Goal: Task Accomplishment & Management: Use online tool/utility

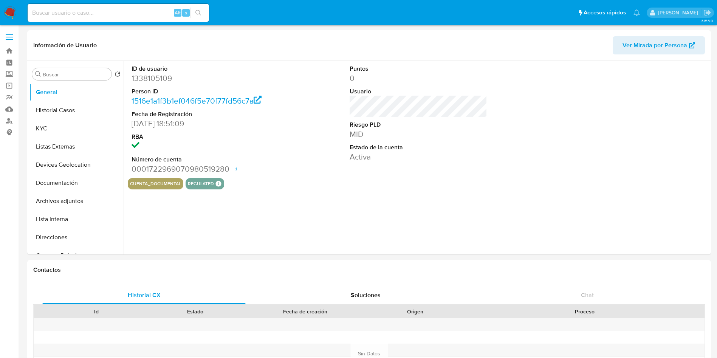
select select "10"
click at [322, 226] on div "ID de usuario 1338105109 Person ID 1516e1a1f3b1ef046f5e70f77fd56c7a Fecha de Re…" at bounding box center [417, 158] width 586 height 194
click at [253, 211] on div "ID de usuario 1338105109 Person ID 1516e1a1f3b1ef046f5e70f77fd56c7a Fecha de Re…" at bounding box center [417, 158] width 586 height 194
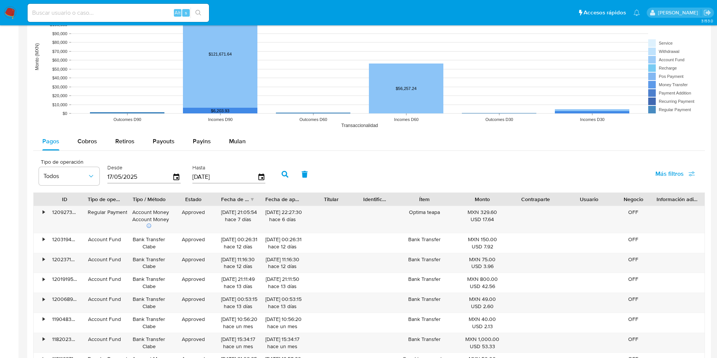
scroll to position [624, 0]
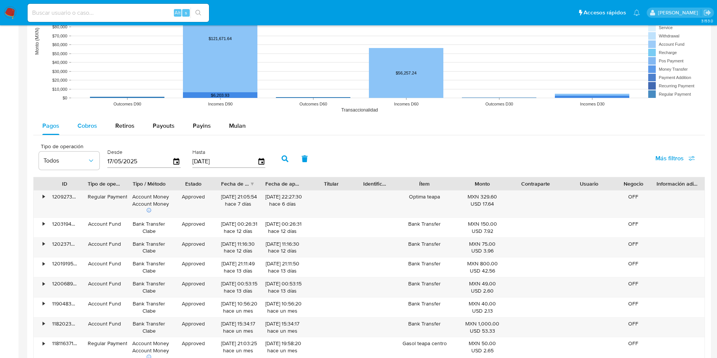
click at [90, 126] on span "Cobros" at bounding box center [87, 125] width 20 height 9
select select "10"
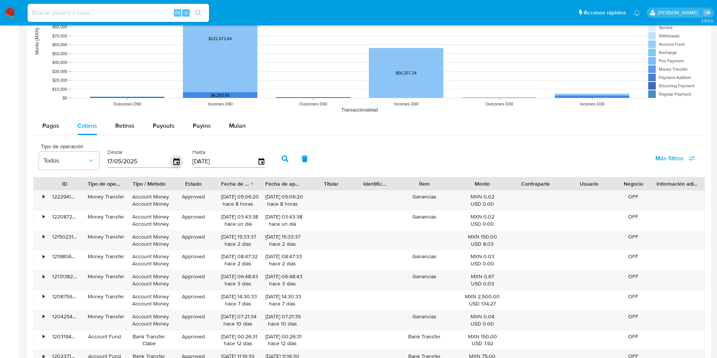
click at [176, 162] on icon "button" at bounding box center [176, 161] width 13 height 13
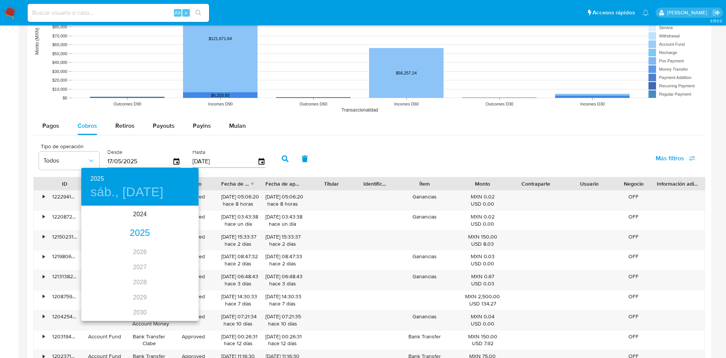
click at [143, 192] on h4 "sáb., may. 17" at bounding box center [126, 192] width 73 height 16
click at [188, 214] on icon "button" at bounding box center [189, 216] width 9 height 9
click at [155, 259] on p "6" at bounding box center [154, 260] width 3 height 8
type input "06/06/2025"
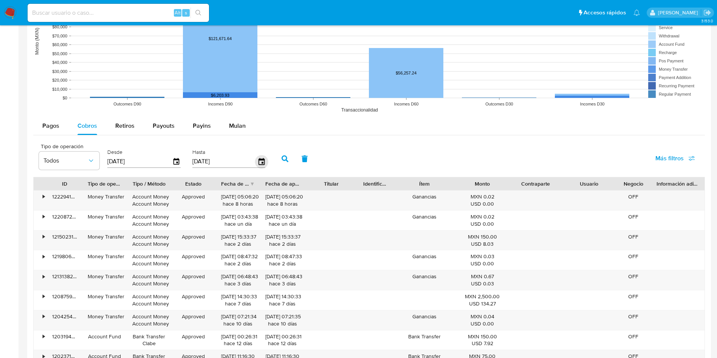
click at [262, 158] on icon "button" at bounding box center [261, 161] width 13 height 13
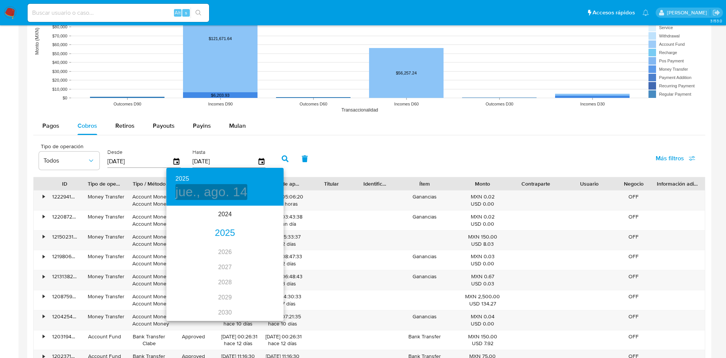
click at [213, 193] on h4 "jue., ago. 14" at bounding box center [211, 192] width 72 height 16
click at [174, 214] on icon "button" at bounding box center [175, 216] width 9 height 9
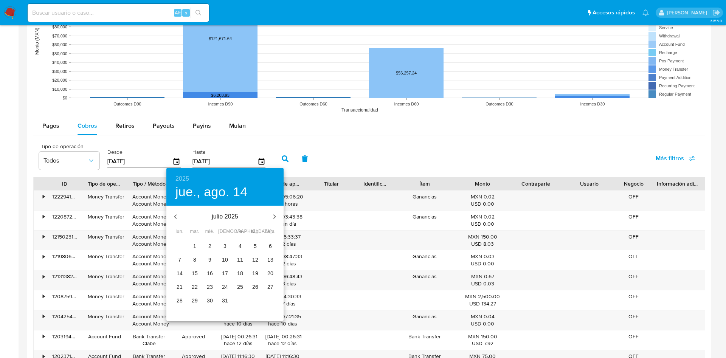
click at [174, 214] on icon "button" at bounding box center [175, 216] width 9 height 9
click at [268, 258] on span "8" at bounding box center [270, 260] width 14 height 8
type input "08/06/2025"
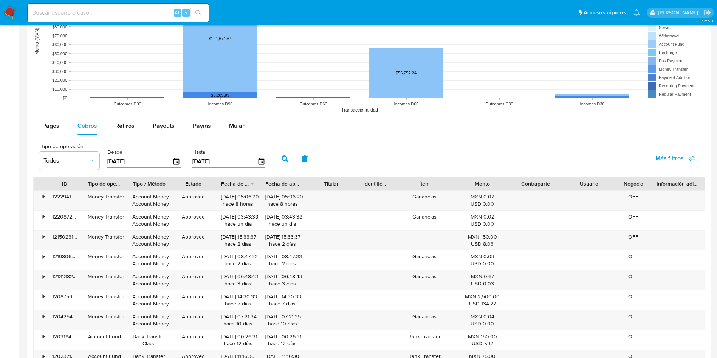
click at [287, 155] on icon "button" at bounding box center [285, 158] width 7 height 7
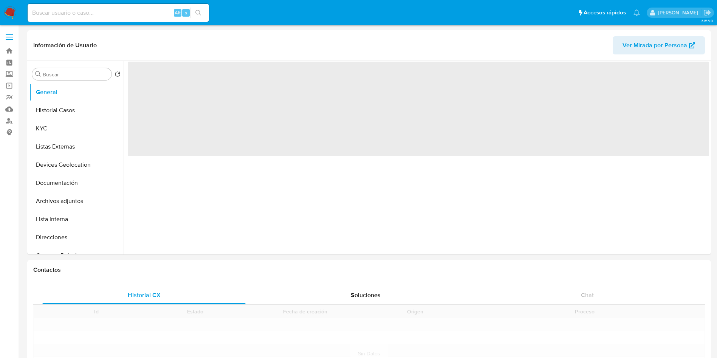
click at [71, 15] on input at bounding box center [118, 13] width 181 height 10
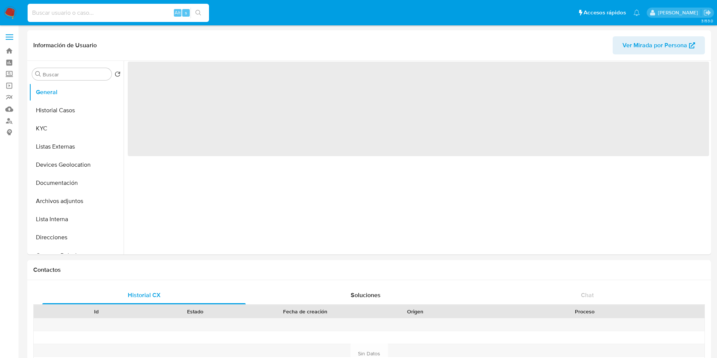
paste input "HECC040424MTC"
type input "HECC040424MTC"
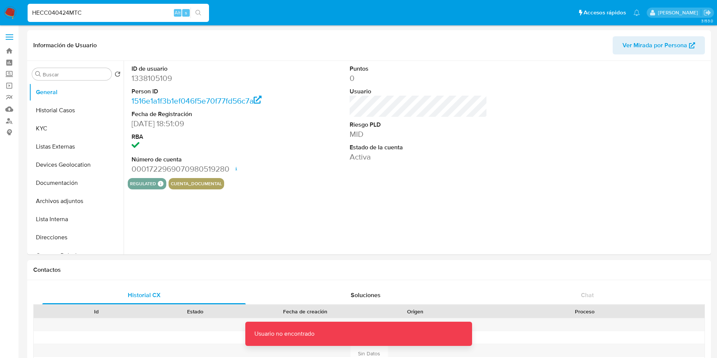
select select "10"
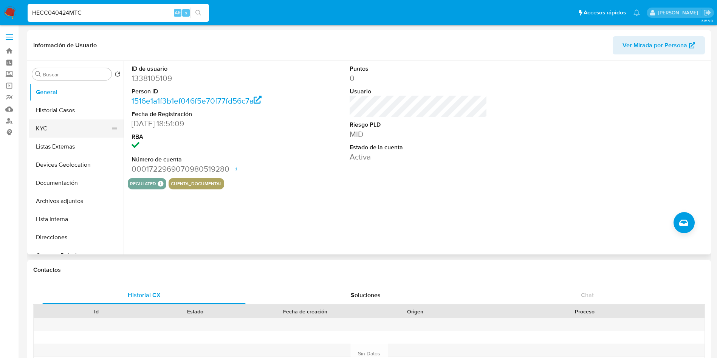
click at [59, 127] on button "KYC" at bounding box center [73, 128] width 88 height 18
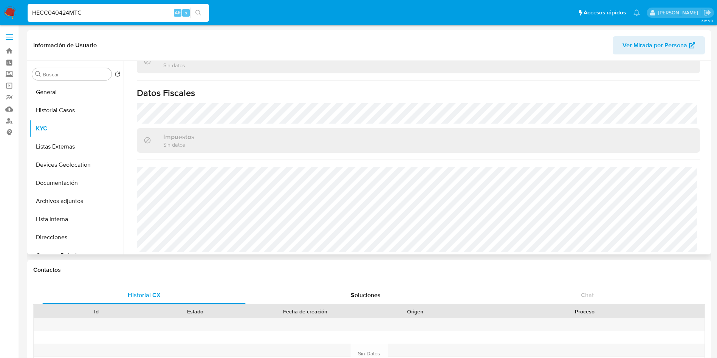
scroll to position [460, 0]
click at [9, 75] on label "Screening" at bounding box center [45, 74] width 90 height 12
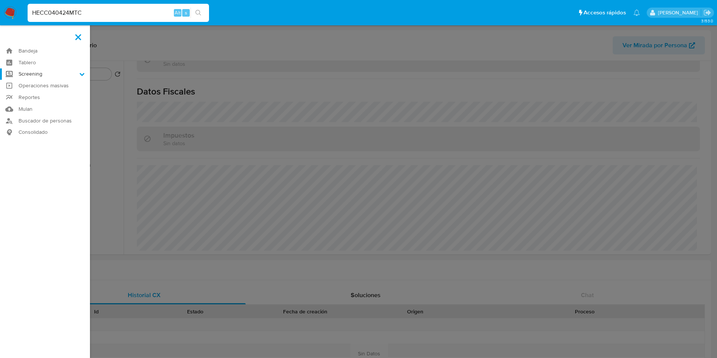
click at [0, 0] on input "Screening" at bounding box center [0, 0] width 0 height 0
click at [32, 107] on link "Herramientas" at bounding box center [45, 103] width 90 height 9
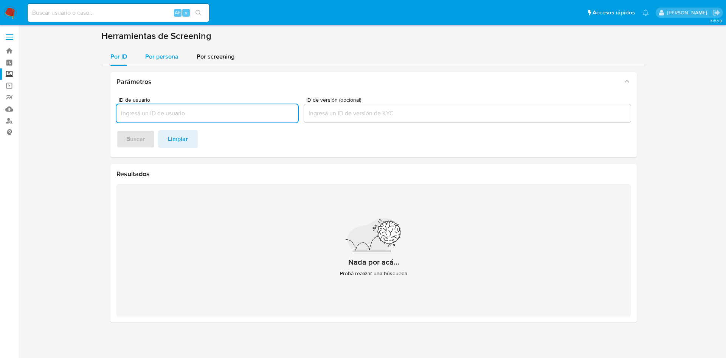
click at [150, 56] on span "Por persona" at bounding box center [161, 56] width 33 height 9
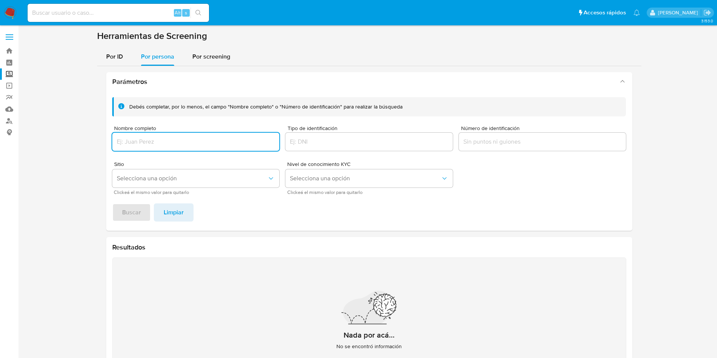
click at [175, 138] on input "Nombre completo" at bounding box center [195, 142] width 167 height 10
type input "MARIA GUADALUPE HERNANDEZ CASTELLANOS"
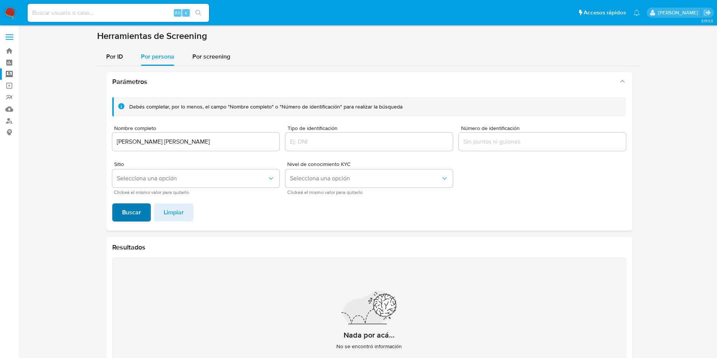
click at [135, 210] on span "Buscar" at bounding box center [131, 212] width 19 height 17
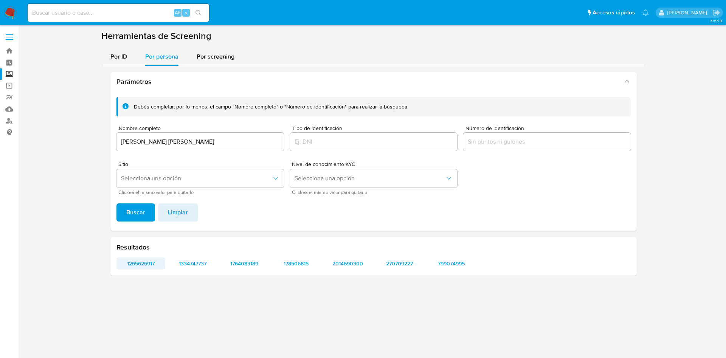
click at [144, 262] on span "1265626917" at bounding box center [141, 263] width 38 height 11
click at [143, 263] on span "1265626917" at bounding box center [141, 263] width 38 height 11
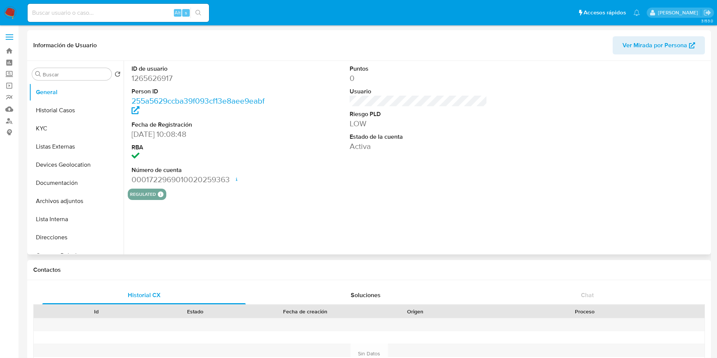
select select "10"
click at [150, 79] on dd "1265626917" at bounding box center [201, 78] width 138 height 11
copy dd "1265626917"
click at [52, 108] on button "Historial Casos" at bounding box center [73, 110] width 88 height 18
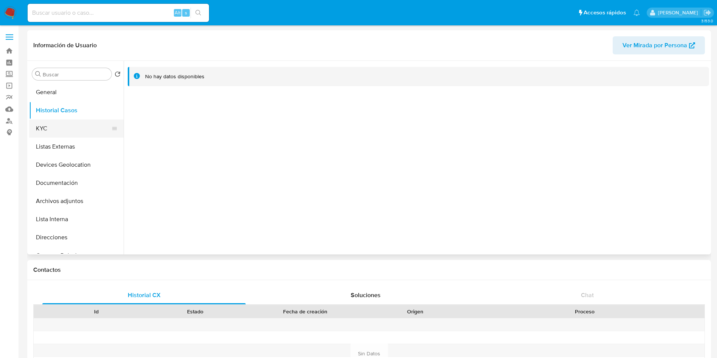
click at [42, 120] on button "KYC" at bounding box center [73, 128] width 88 height 18
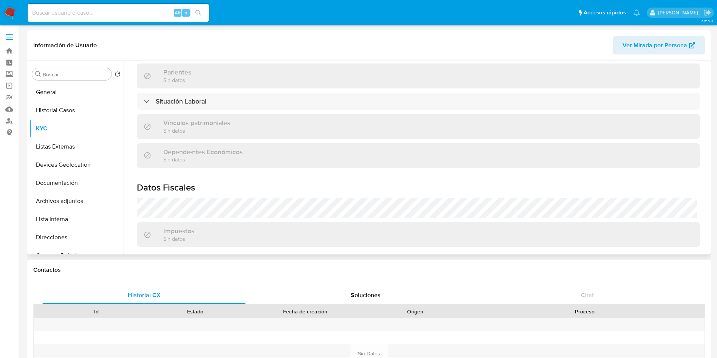
scroll to position [352, 0]
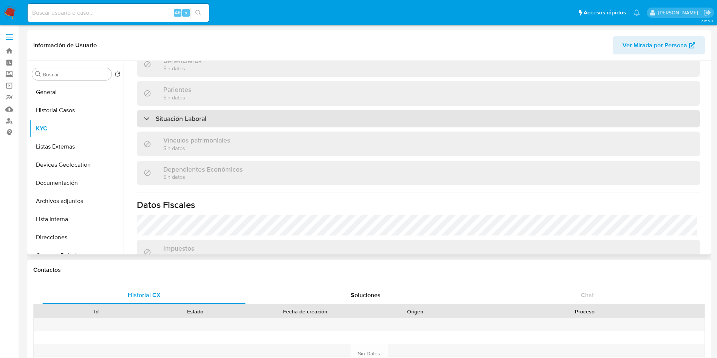
click at [276, 118] on div "Situación Laboral" at bounding box center [418, 118] width 563 height 17
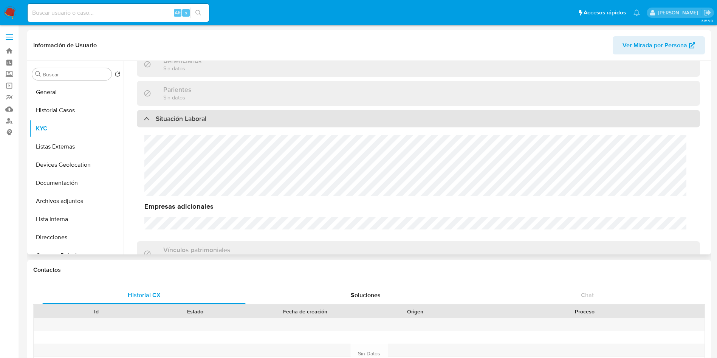
click at [277, 118] on div "Situación Laboral" at bounding box center [418, 118] width 563 height 17
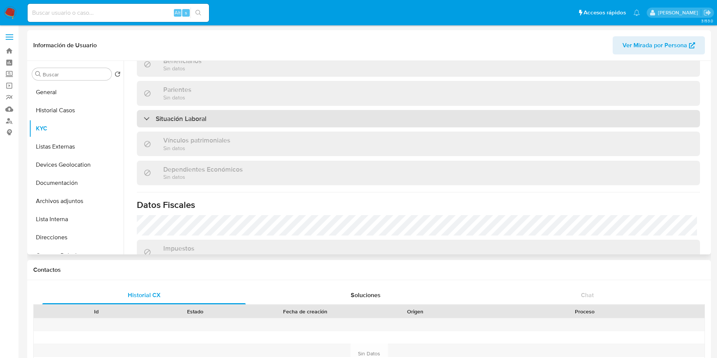
click at [244, 121] on div "Situación Laboral" at bounding box center [418, 118] width 563 height 17
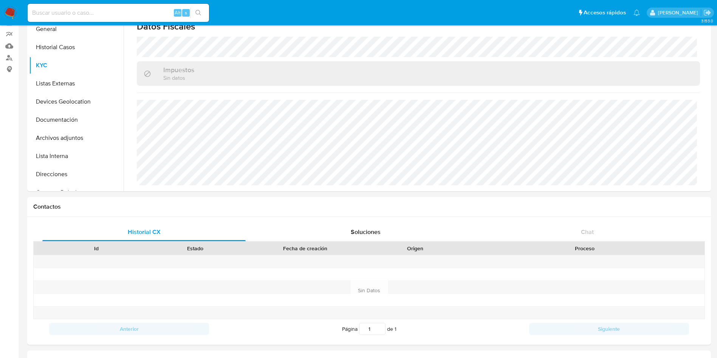
scroll to position [52, 0]
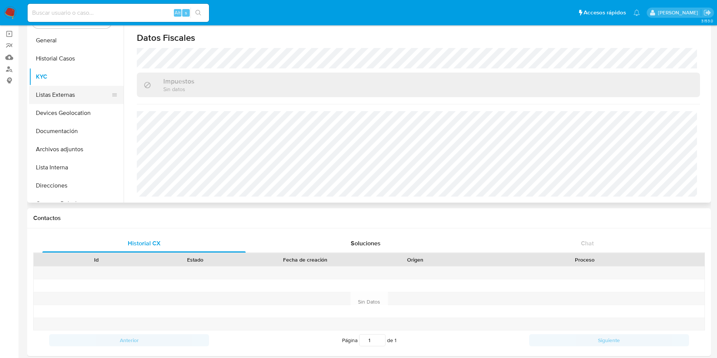
click at [54, 97] on button "Listas Externas" at bounding box center [73, 95] width 88 height 18
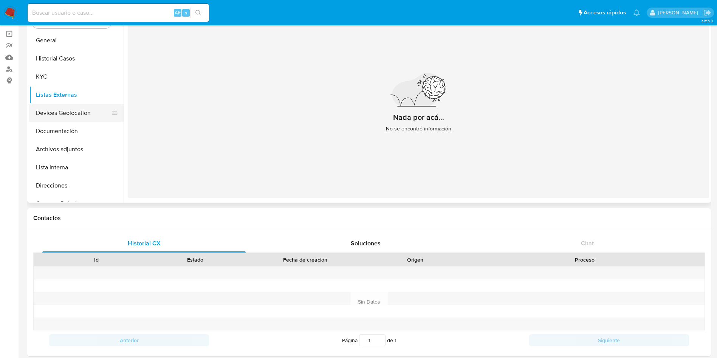
click at [57, 119] on button "Devices Geolocation" at bounding box center [73, 113] width 88 height 18
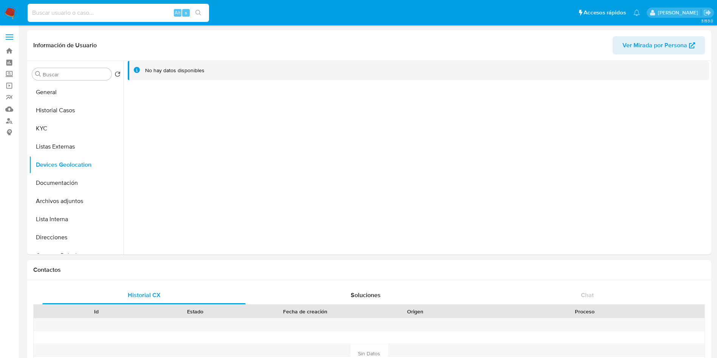
click at [121, 8] on input at bounding box center [118, 13] width 181 height 10
paste input "1338105109"
type input "1338105109"
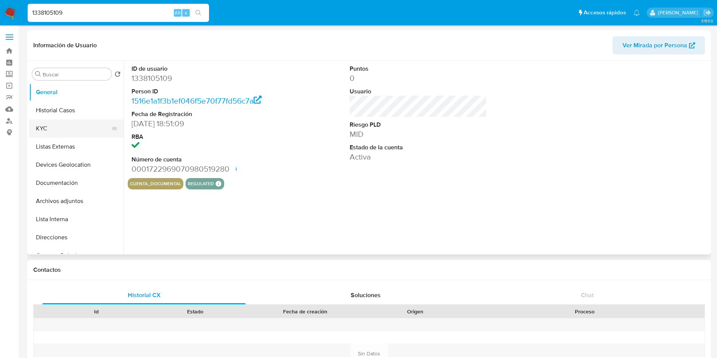
click at [75, 122] on button "KYC" at bounding box center [73, 128] width 88 height 18
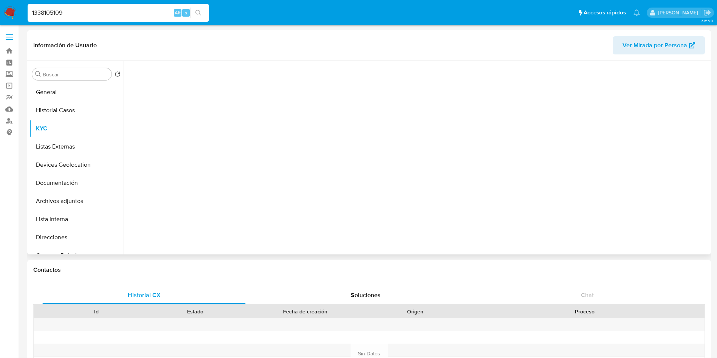
select select "10"
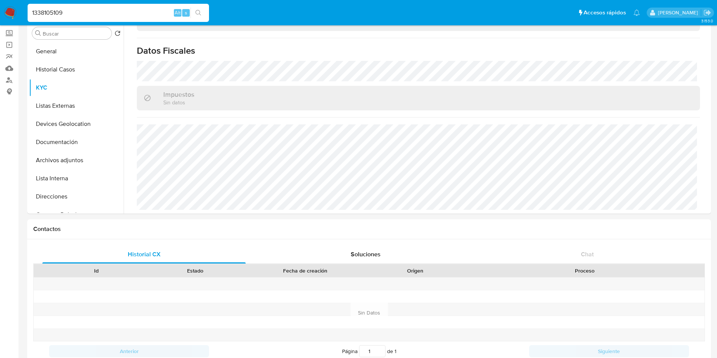
scroll to position [57, 0]
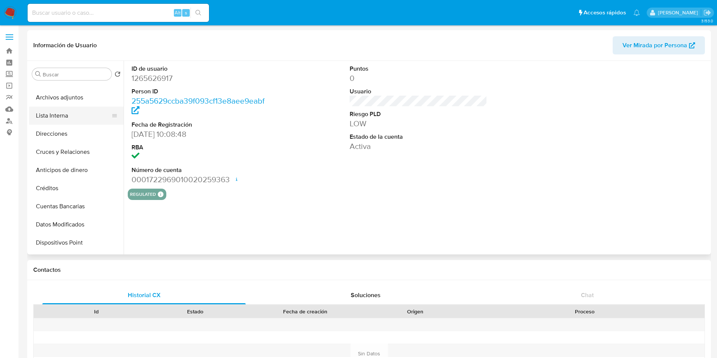
scroll to position [113, 0]
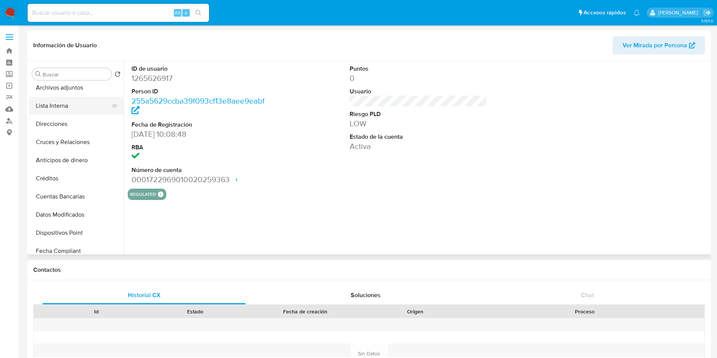
select select "10"
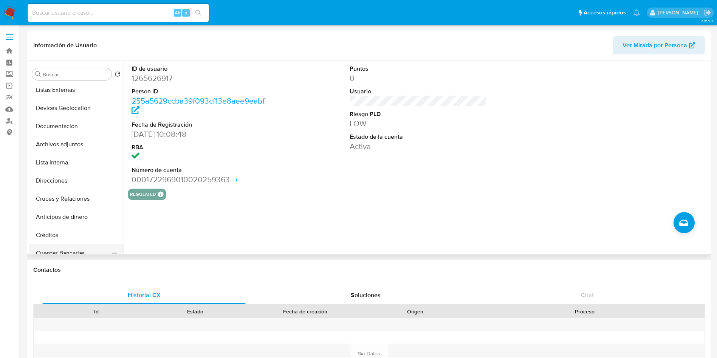
scroll to position [0, 0]
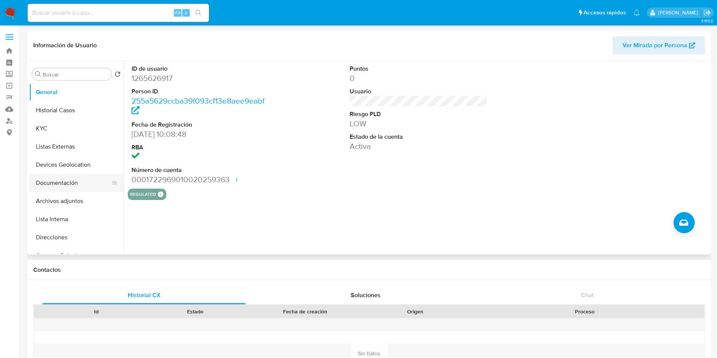
click at [80, 184] on button "Documentación" at bounding box center [73, 183] width 88 height 18
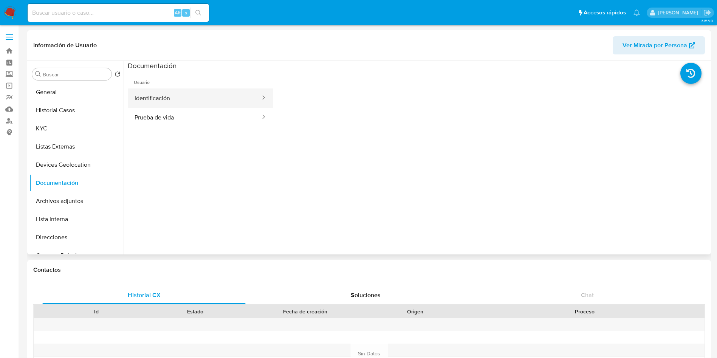
click at [196, 99] on button "Identificación" at bounding box center [194, 97] width 133 height 19
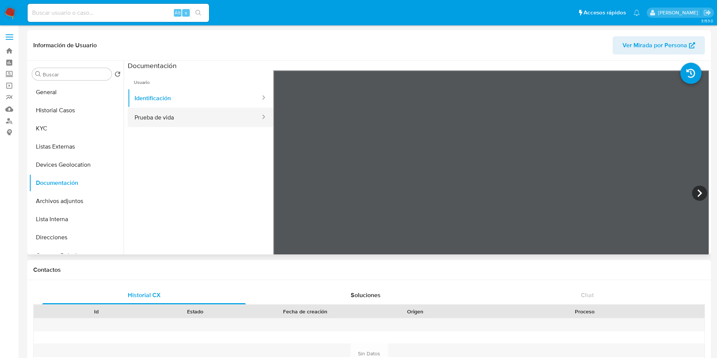
click at [193, 122] on button "Prueba de vida" at bounding box center [194, 117] width 133 height 19
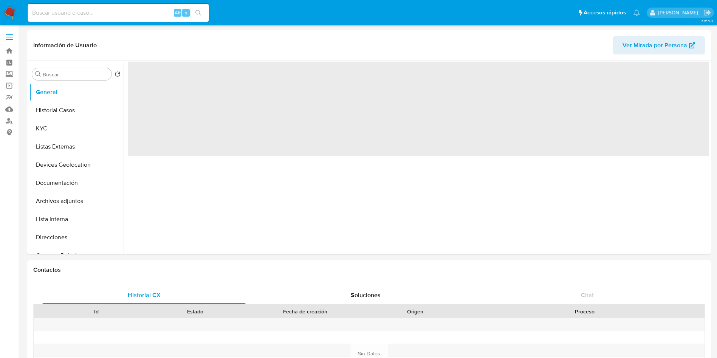
click at [11, 11] on img at bounding box center [10, 12] width 13 height 13
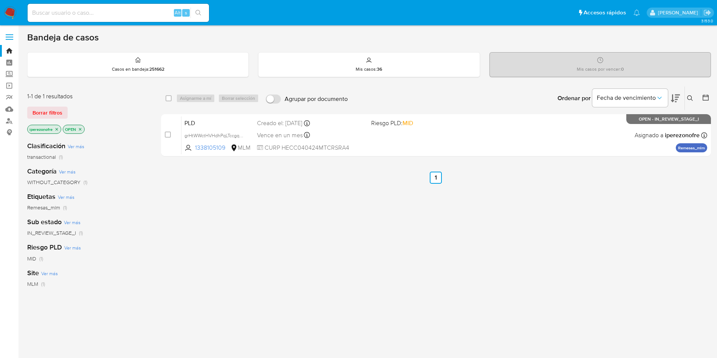
click at [689, 96] on icon at bounding box center [690, 98] width 6 height 6
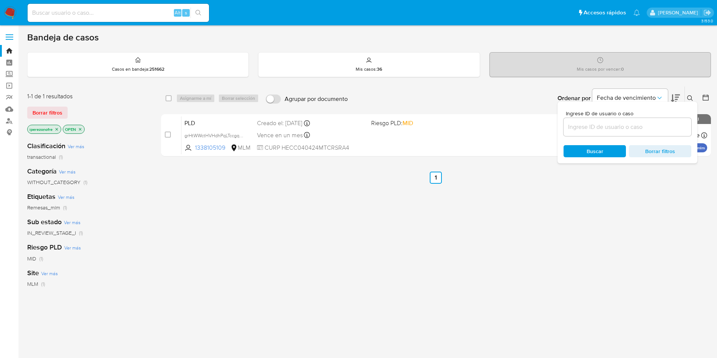
click at [602, 125] on input at bounding box center [628, 127] width 128 height 10
type input "1338105109"
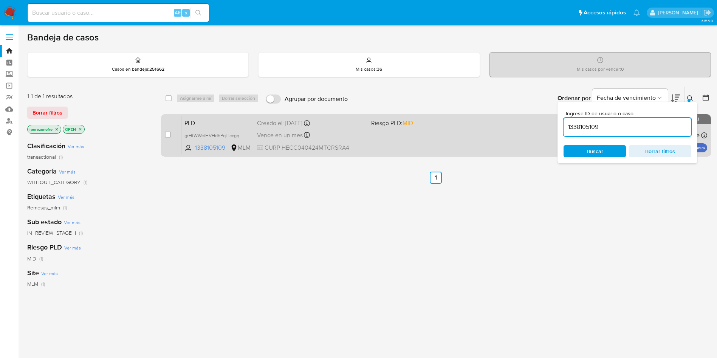
click at [213, 125] on span "PLD" at bounding box center [217, 123] width 67 height 10
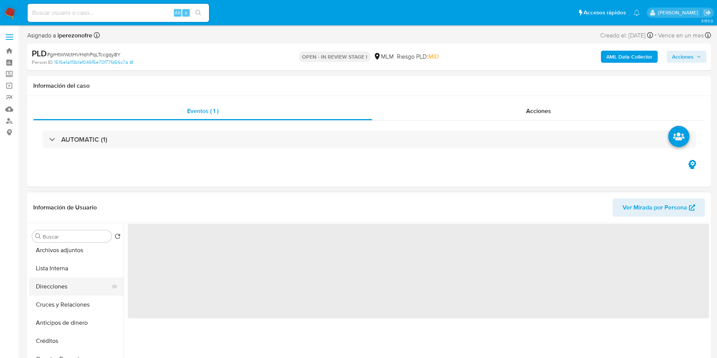
scroll to position [113, 0]
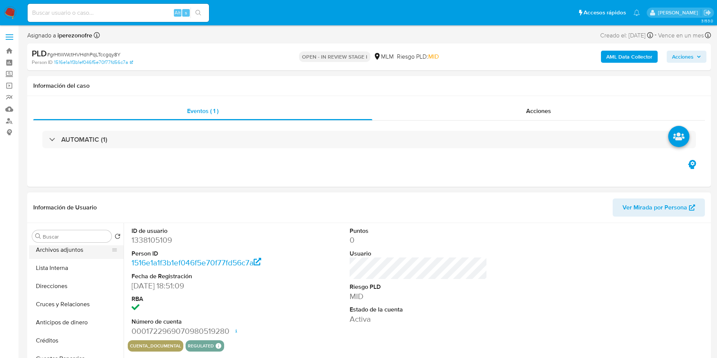
select select "10"
drag, startPoint x: 65, startPoint y: 254, endPoint x: 154, endPoint y: 256, distance: 88.9
click at [65, 254] on button "Archivos adjuntos" at bounding box center [76, 250] width 95 height 18
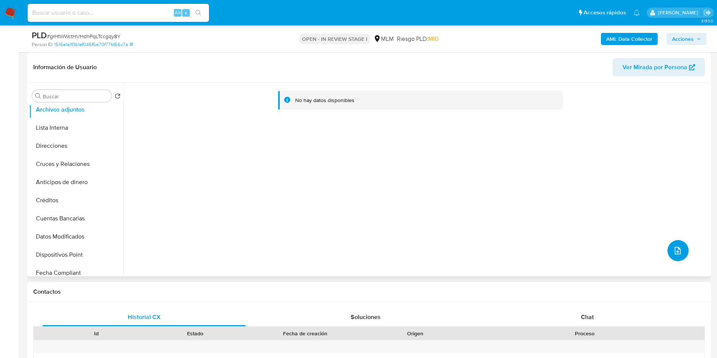
click at [675, 255] on icon "upload-file" at bounding box center [677, 250] width 9 height 9
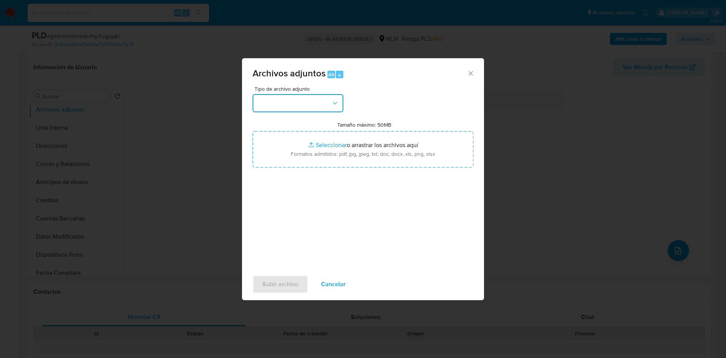
click at [332, 95] on button "button" at bounding box center [298, 103] width 91 height 18
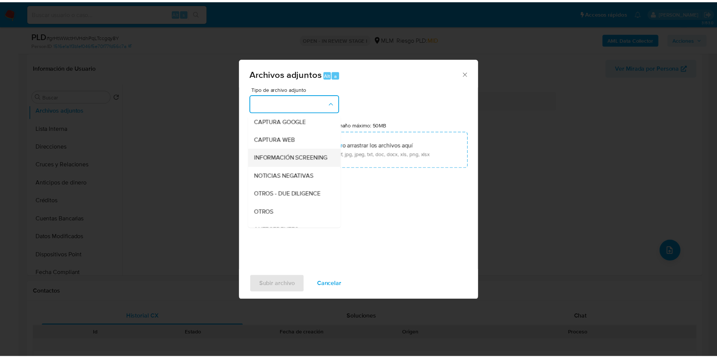
scroll to position [57, 0]
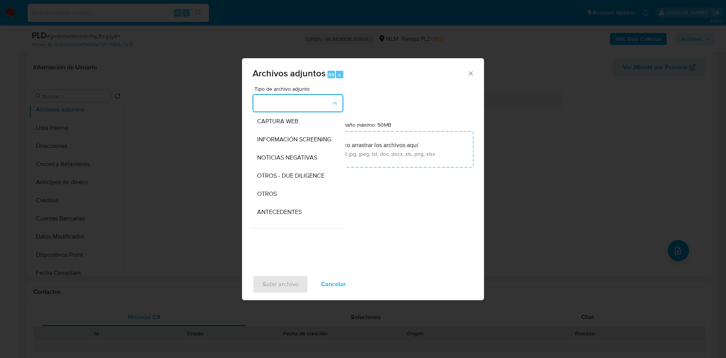
drag, startPoint x: 278, startPoint y: 202, endPoint x: 342, endPoint y: 225, distance: 67.9
click at [278, 201] on div "OTROS" at bounding box center [295, 194] width 77 height 18
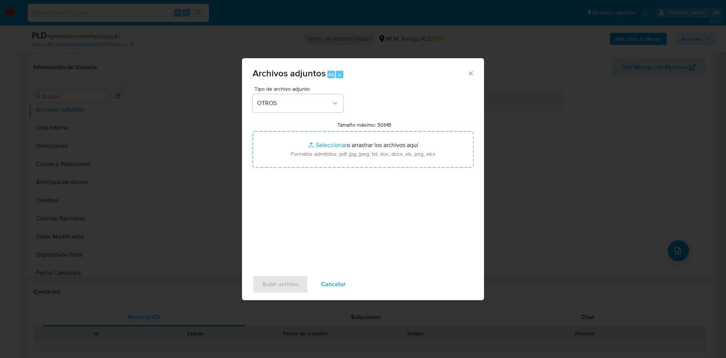
click at [386, 218] on div "Tipo de archivo adjunto OTROS Tamaño máximo: 50MB Seleccionar archivos Seleccio…" at bounding box center [363, 175] width 221 height 178
click at [298, 221] on div "Tipo de archivo adjunto OTROS Tamaño máximo: 50MB Seleccionar archivos Seleccio…" at bounding box center [363, 175] width 221 height 178
click at [284, 277] on span "Subir archivo" at bounding box center [280, 284] width 36 height 17
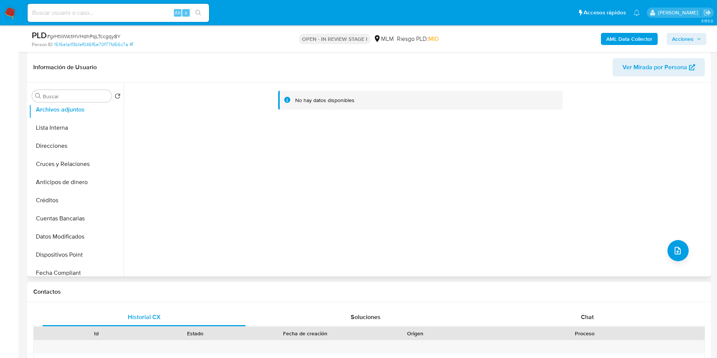
click at [471, 195] on div "No hay datos disponibles" at bounding box center [417, 180] width 586 height 194
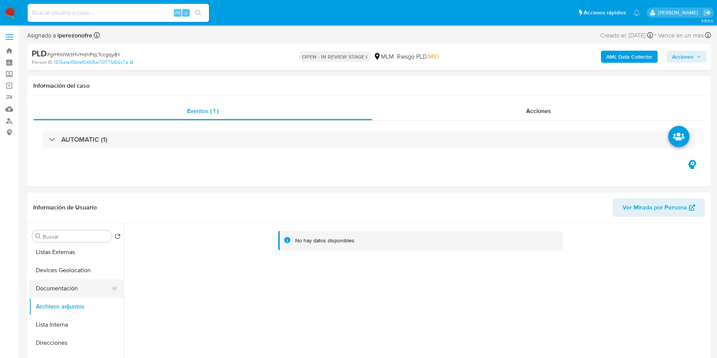
click at [69, 288] on button "Documentación" at bounding box center [73, 288] width 88 height 18
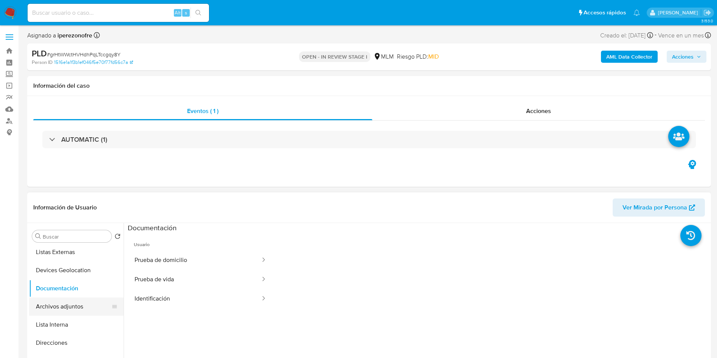
click at [68, 307] on button "Archivos adjuntos" at bounding box center [73, 307] width 88 height 18
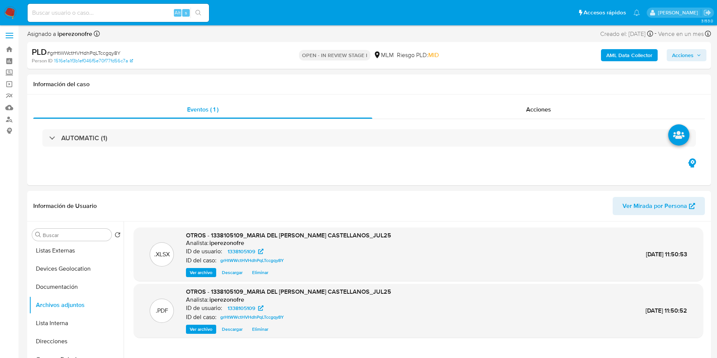
scroll to position [0, 0]
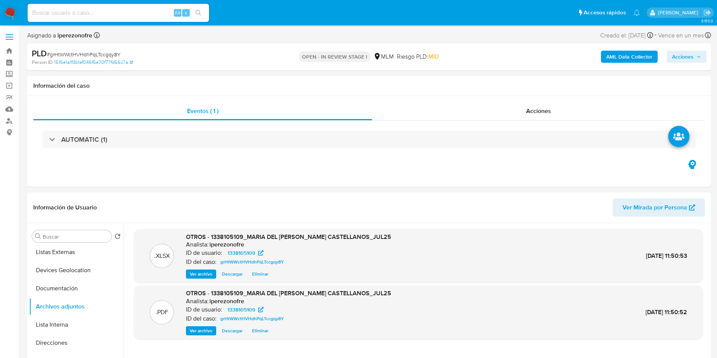
click at [698, 59] on icon "button" at bounding box center [699, 56] width 5 height 5
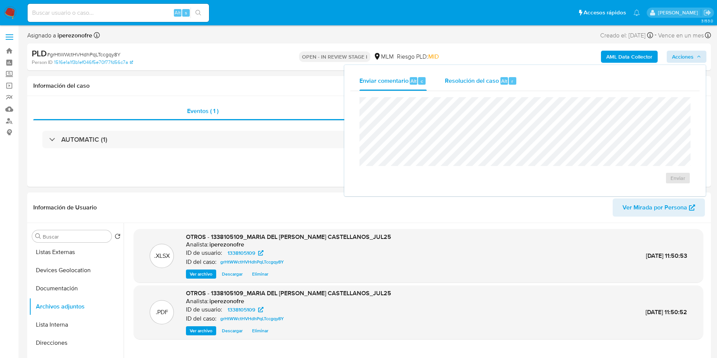
click at [463, 83] on span "Resolución del caso" at bounding box center [472, 80] width 54 height 9
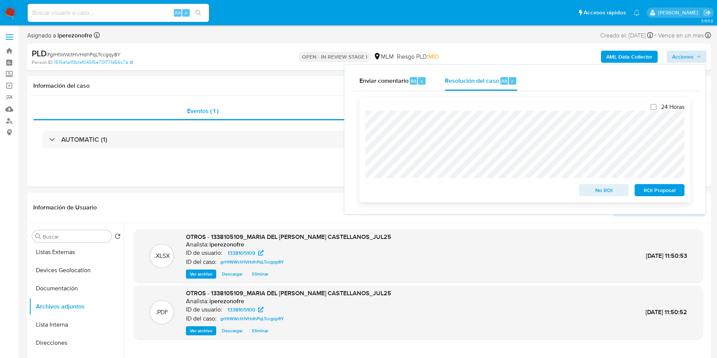
click at [586, 187] on span "No ROI" at bounding box center [603, 190] width 39 height 11
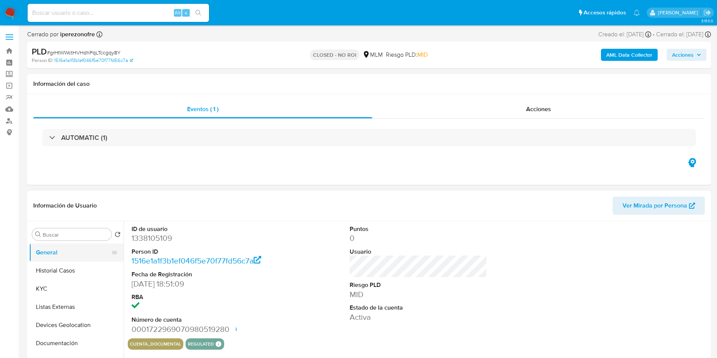
select select "10"
click at [71, 273] on button "Historial Casos" at bounding box center [73, 271] width 88 height 18
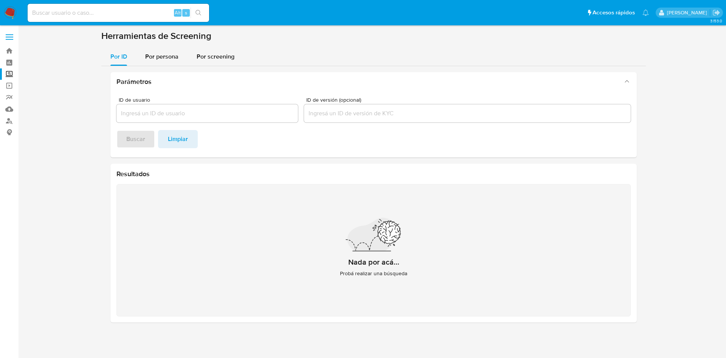
click at [8, 10] on img at bounding box center [10, 12] width 13 height 13
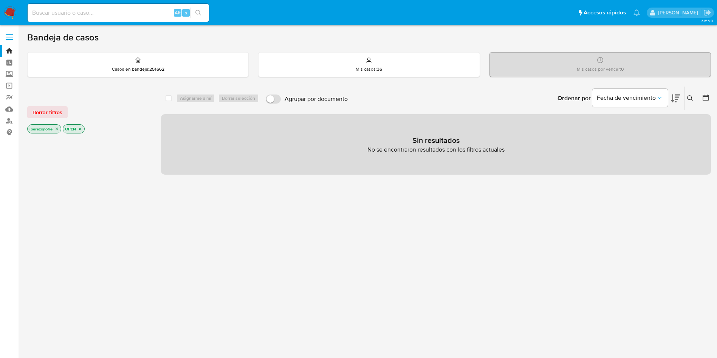
click at [81, 128] on icon "close-filter" at bounding box center [80, 129] width 5 height 5
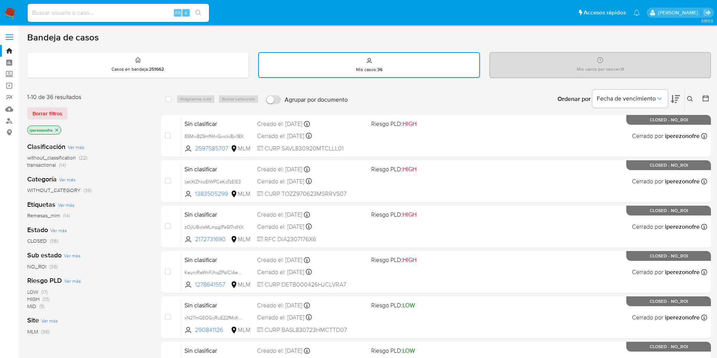
click at [57, 131] on icon "close-filter" at bounding box center [56, 130] width 5 height 5
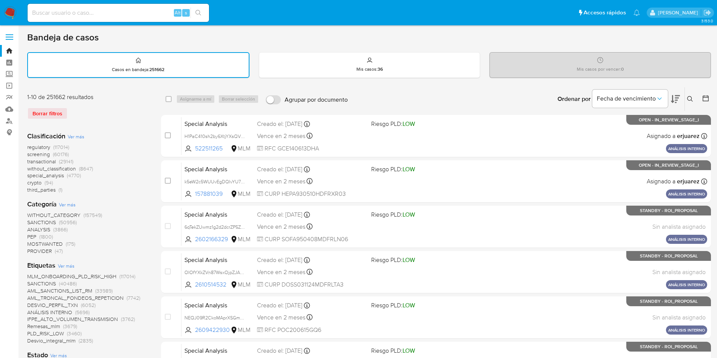
click at [690, 99] on icon at bounding box center [690, 99] width 6 height 6
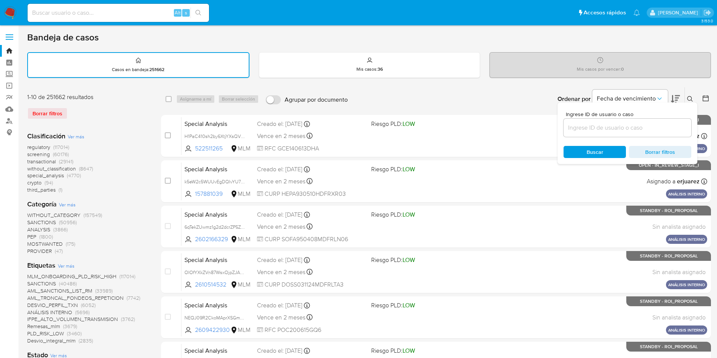
click at [580, 126] on input at bounding box center [628, 128] width 128 height 10
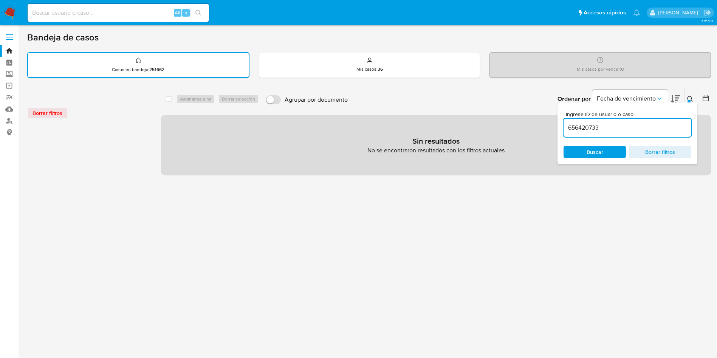
click at [609, 133] on div "656420733" at bounding box center [628, 128] width 128 height 18
click at [607, 125] on input "656420733" at bounding box center [628, 128] width 128 height 10
type input "656420733"
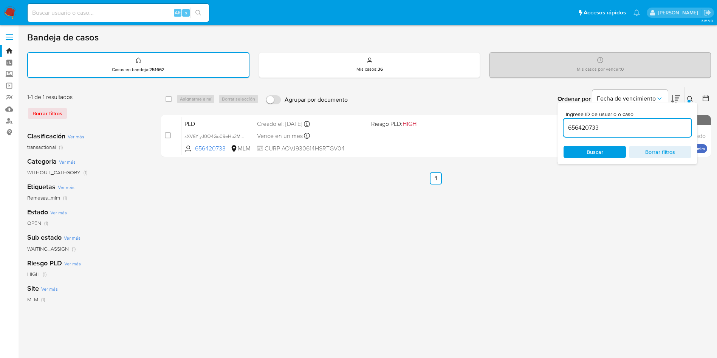
click at [608, 156] on span "Buscar" at bounding box center [595, 152] width 52 height 11
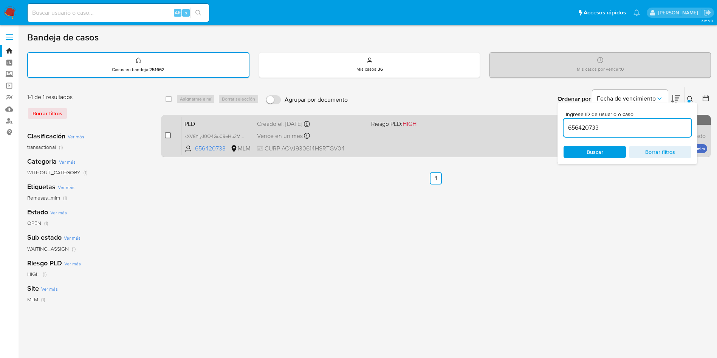
click at [166, 136] on input "checkbox" at bounding box center [168, 135] width 6 height 6
checkbox input "true"
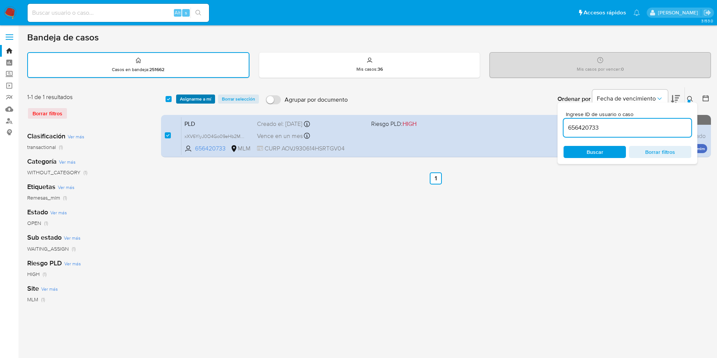
click at [192, 98] on span "Asignarme a mí" at bounding box center [195, 99] width 31 height 8
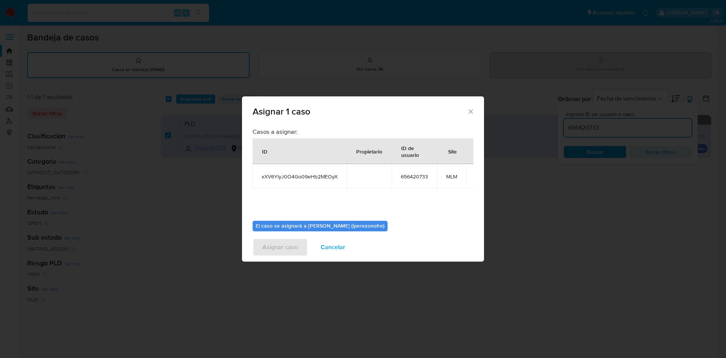
scroll to position [48, 0]
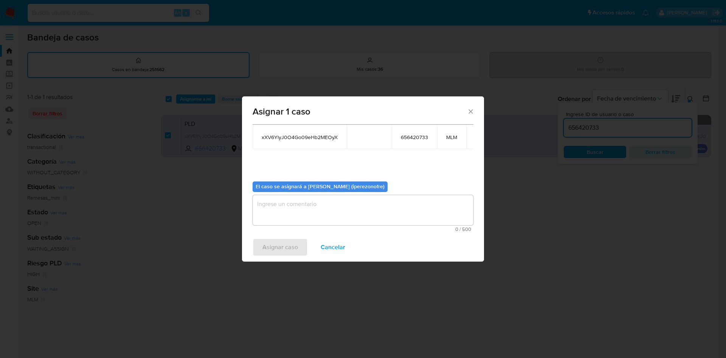
click at [394, 209] on textarea "assign-modal" at bounding box center [363, 210] width 221 height 30
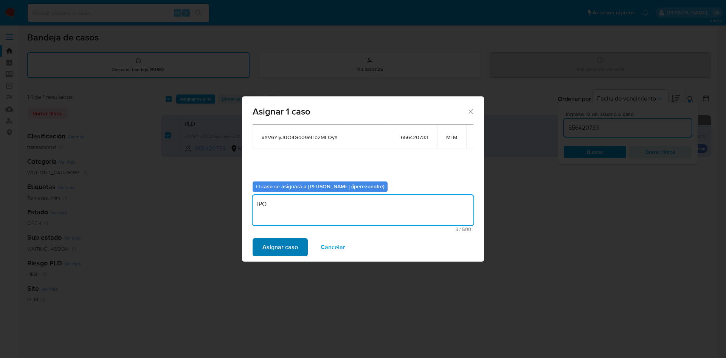
type textarea "IPO"
click at [270, 253] on span "Asignar caso" at bounding box center [280, 247] width 36 height 17
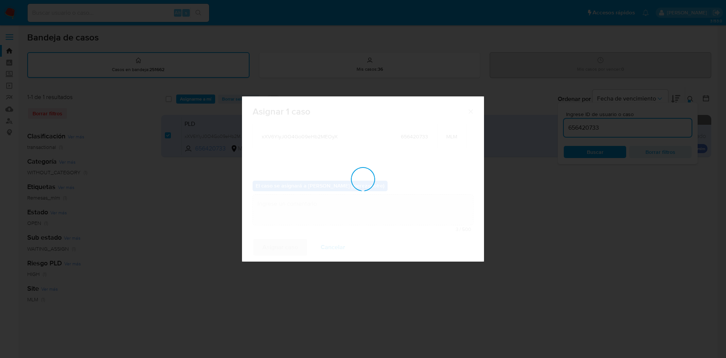
checkbox input "false"
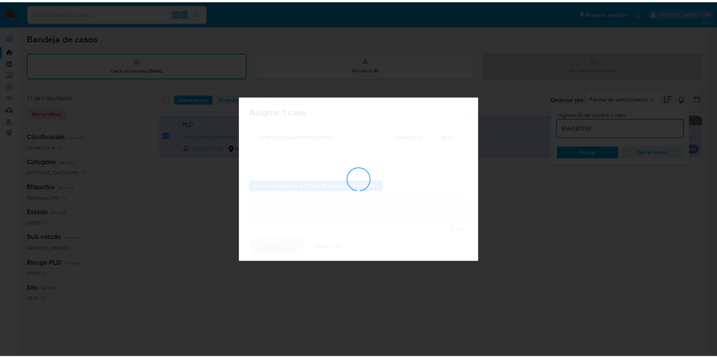
scroll to position [46, 0]
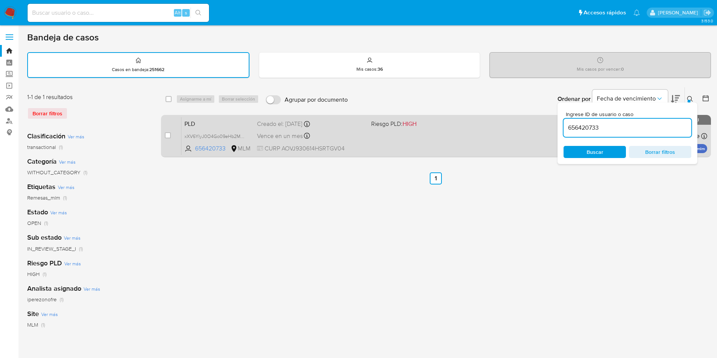
click at [342, 140] on div "Vence en un mes Vence el 10/09/2025 02:07:23" at bounding box center [311, 136] width 108 height 10
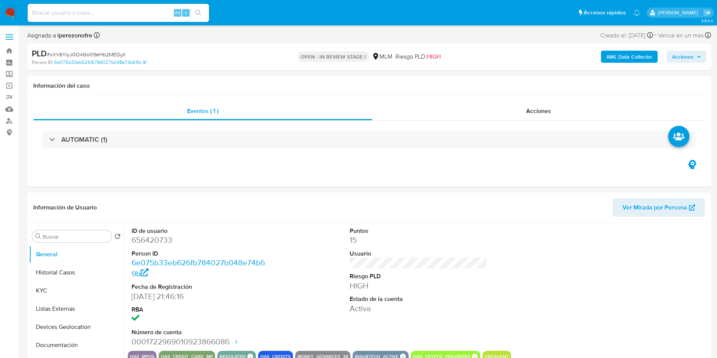
select select "10"
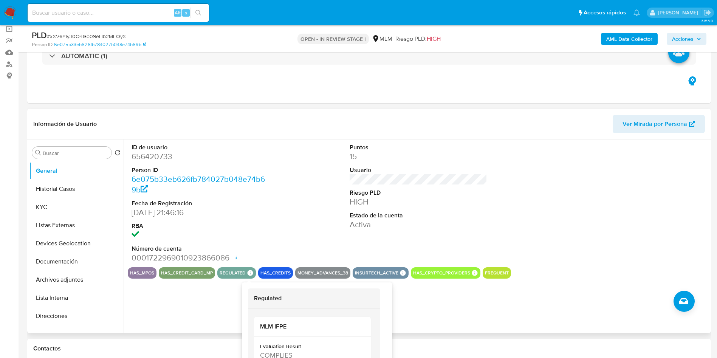
scroll to position [113, 0]
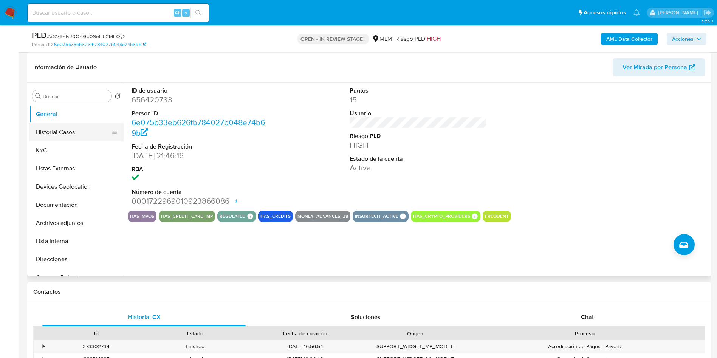
click at [49, 133] on button "Historial Casos" at bounding box center [73, 132] width 88 height 18
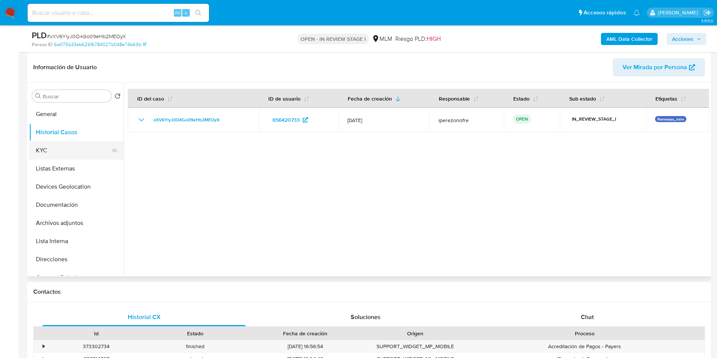
click at [60, 154] on button "KYC" at bounding box center [73, 150] width 88 height 18
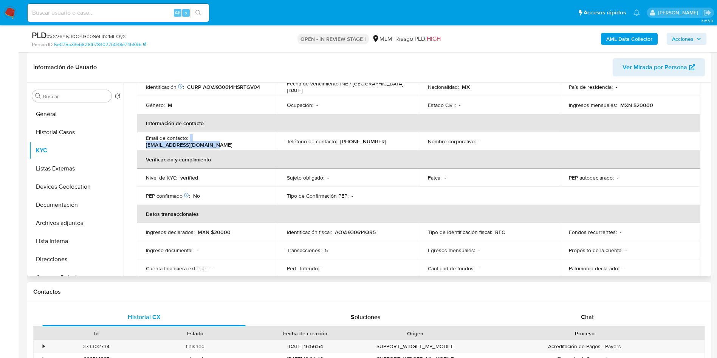
drag, startPoint x: 190, startPoint y: 142, endPoint x: 255, endPoint y: 138, distance: 64.7
click at [255, 138] on div "Email de contacto : javieratondo04@gmail.com" at bounding box center [207, 142] width 123 height 14
copy div "javieratondo04@gmail.com"
drag, startPoint x: 375, startPoint y: 141, endPoint x: 342, endPoint y: 143, distance: 32.9
click at [342, 143] on div "Teléfono de contacto : (662) 3429141" at bounding box center [348, 141] width 123 height 7
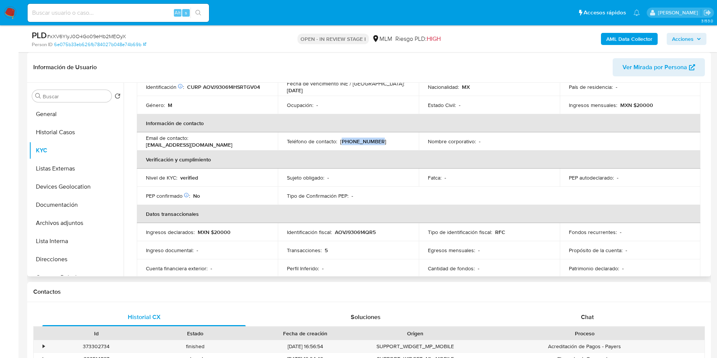
copy p "662) 3429141"
click at [381, 192] on td "Tipo de Confirmación PEP : -" at bounding box center [348, 196] width 141 height 18
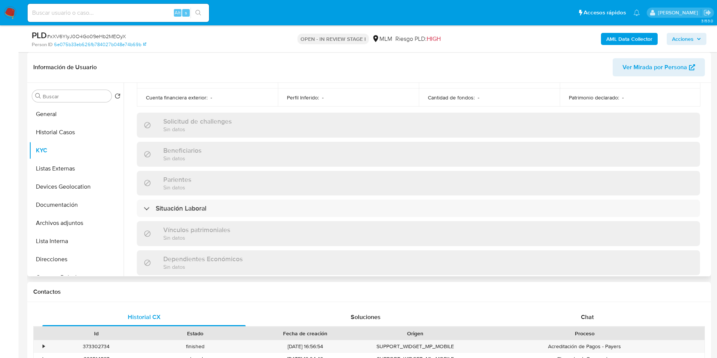
scroll to position [340, 0]
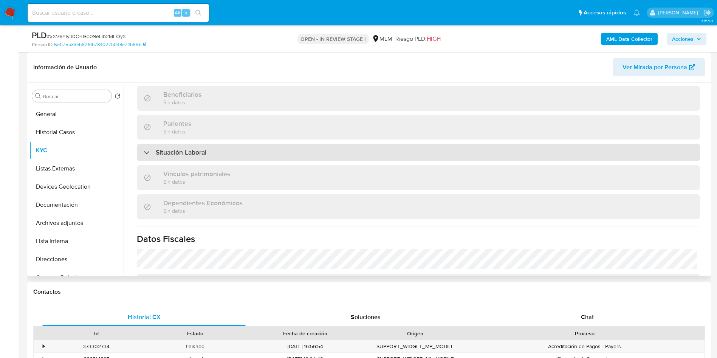
click at [229, 158] on div "Situación Laboral" at bounding box center [418, 152] width 563 height 17
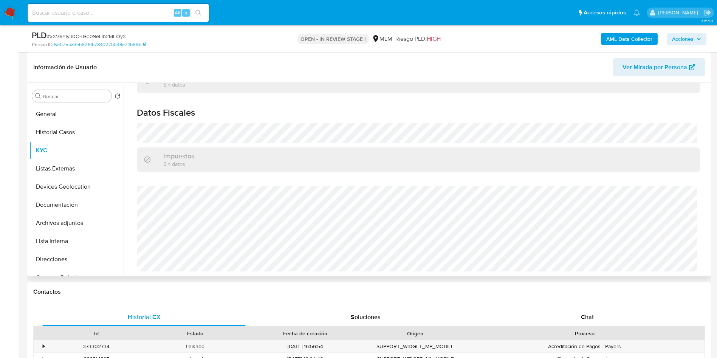
scroll to position [577, 0]
click at [68, 167] on button "Listas Externas" at bounding box center [73, 169] width 88 height 18
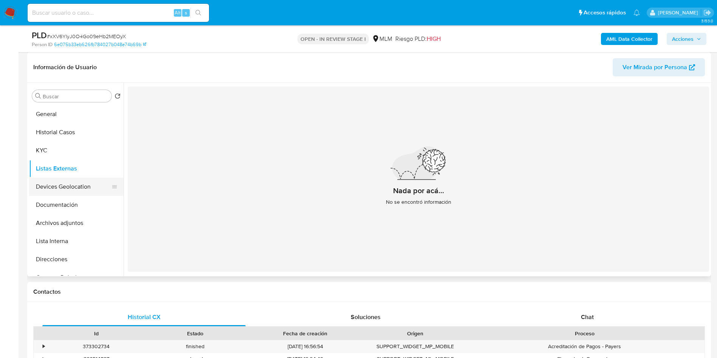
click at [81, 188] on button "Devices Geolocation" at bounding box center [73, 187] width 88 height 18
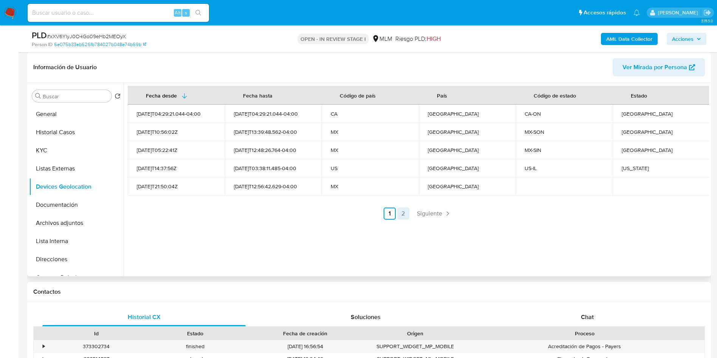
click at [403, 213] on link "2" at bounding box center [403, 214] width 12 height 12
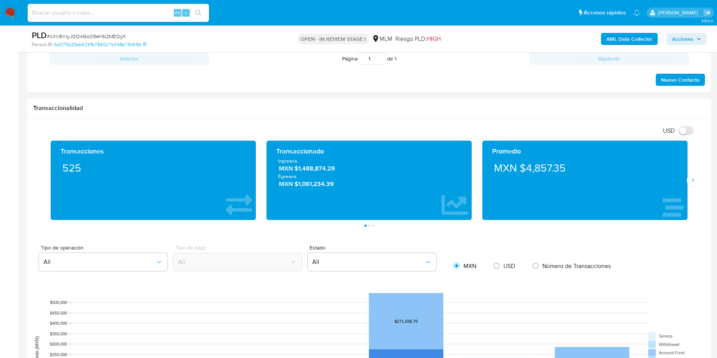
scroll to position [454, 0]
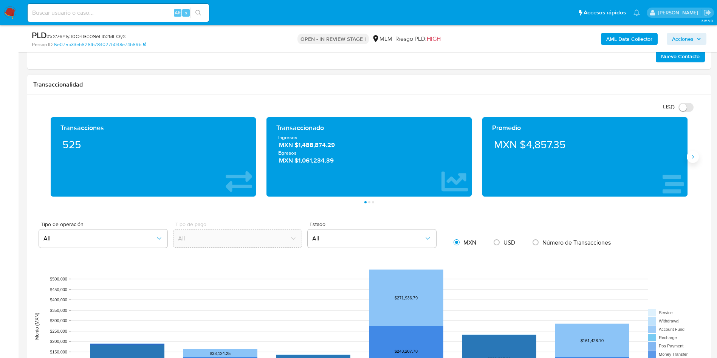
click at [693, 160] on button "Siguiente" at bounding box center [693, 157] width 12 height 12
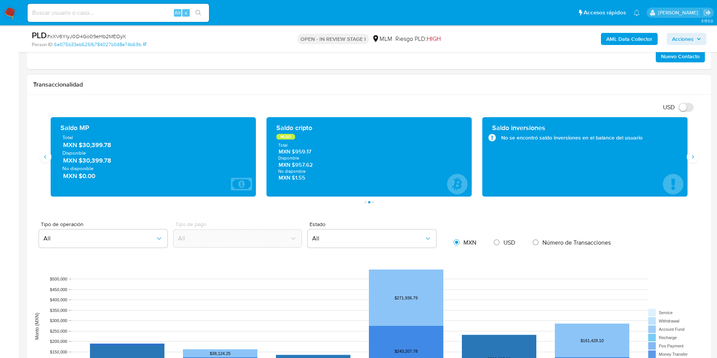
drag, startPoint x: 115, startPoint y: 146, endPoint x: 83, endPoint y: 147, distance: 32.2
click at [83, 147] on span "MXN $30,399.78" at bounding box center [153, 145] width 181 height 9
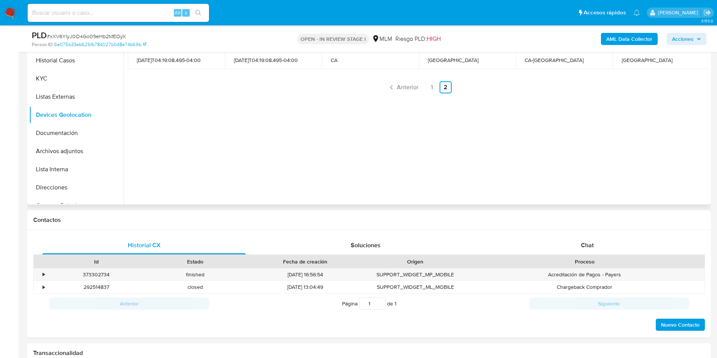
scroll to position [113, 0]
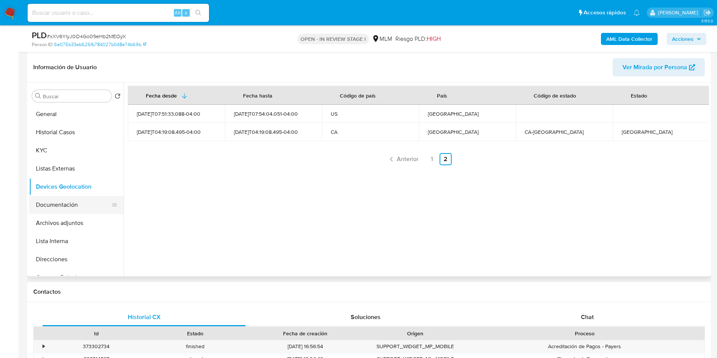
click at [58, 197] on button "Documentación" at bounding box center [73, 205] width 88 height 18
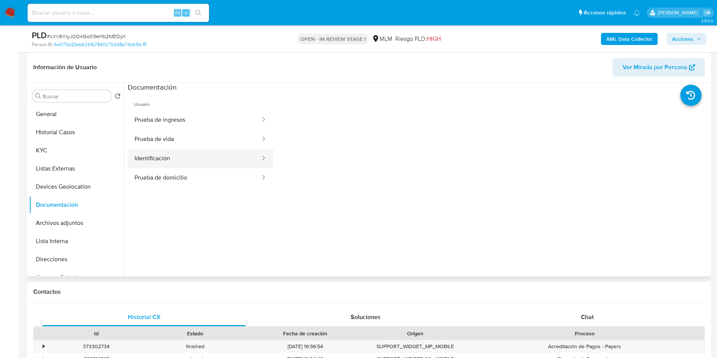
click at [210, 157] on button "Identificación" at bounding box center [194, 158] width 133 height 19
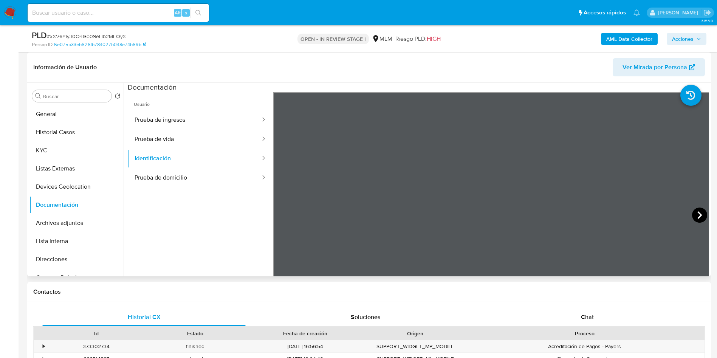
click at [697, 214] on icon at bounding box center [699, 215] width 15 height 15
click at [175, 140] on button "Prueba de vida" at bounding box center [194, 139] width 133 height 19
click at [172, 175] on button "Prueba de domicilio" at bounding box center [194, 177] width 133 height 19
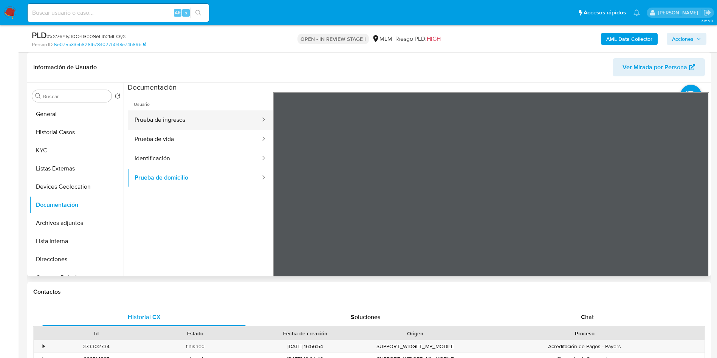
click at [196, 116] on button "Prueba de ingresos" at bounding box center [194, 119] width 133 height 19
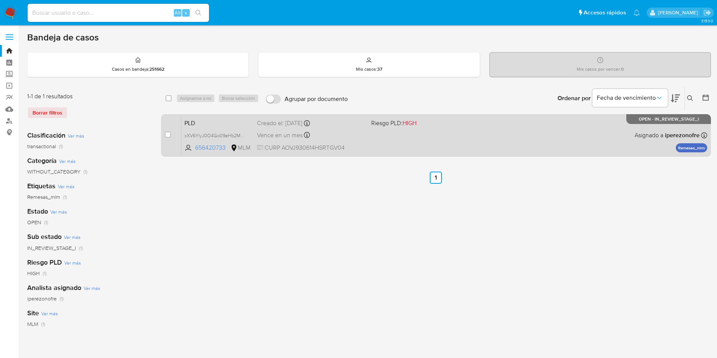
click at [356, 139] on div "Vence en un mes Vence el [DATE] 02:07:23" at bounding box center [311, 135] width 108 height 10
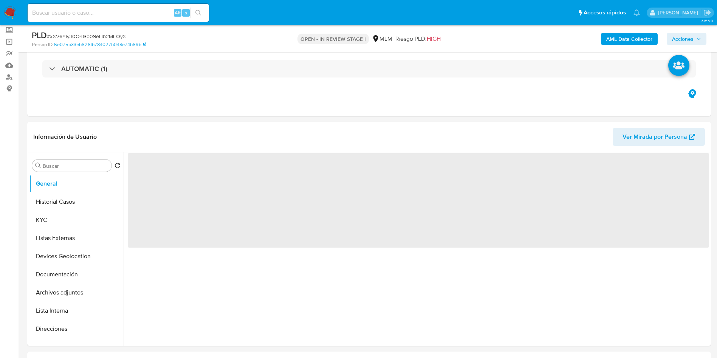
scroll to position [170, 0]
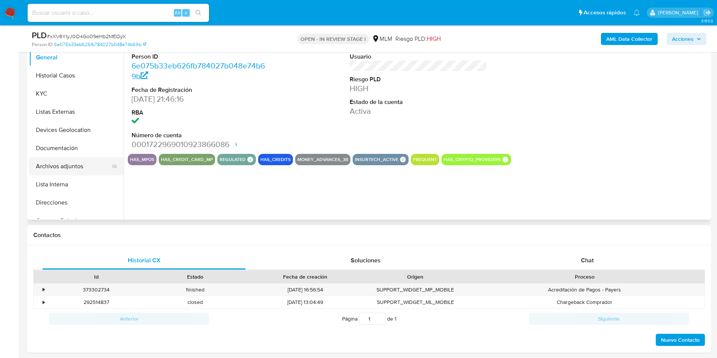
select select "10"
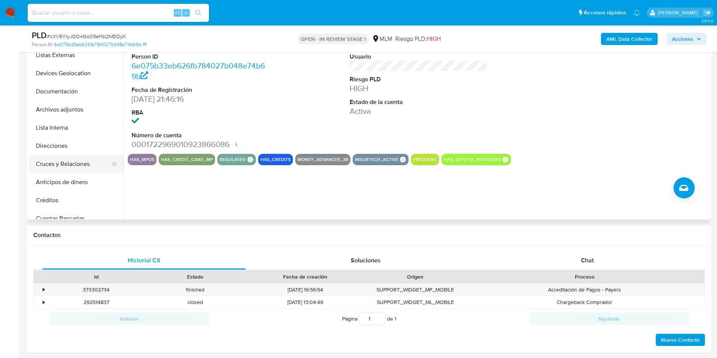
scroll to position [113, 0]
click at [55, 145] on button "Créditos" at bounding box center [73, 144] width 88 height 18
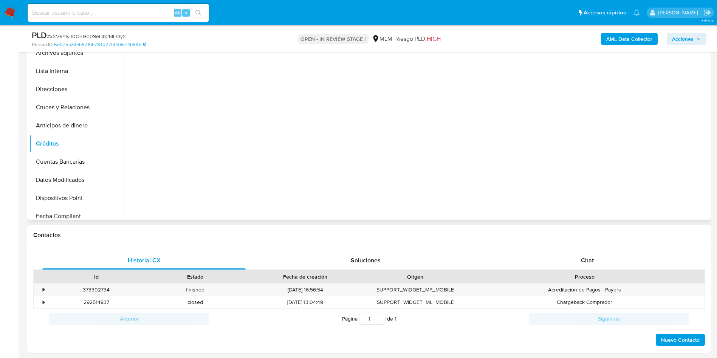
click at [367, 169] on div at bounding box center [417, 123] width 586 height 194
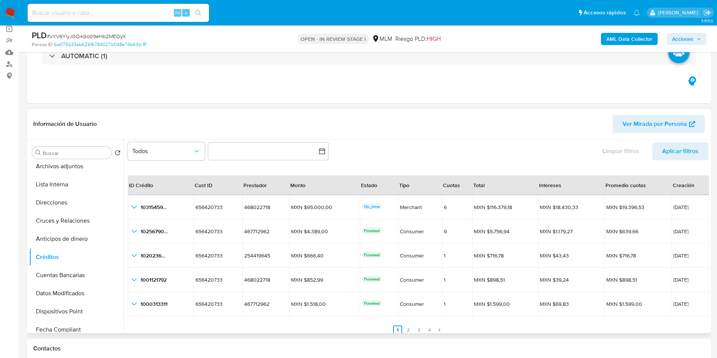
scroll to position [17, 0]
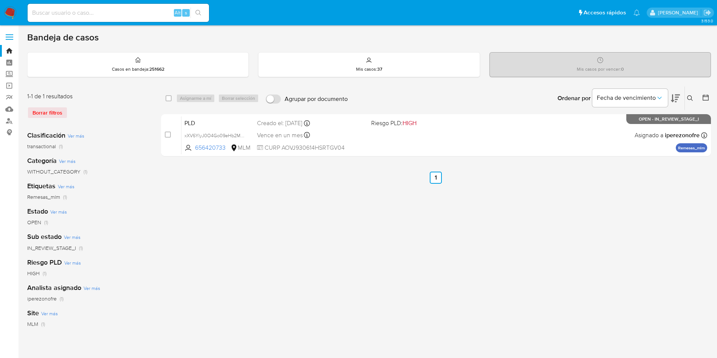
click at [81, 14] on input at bounding box center [118, 13] width 181 height 10
paste input "2409839144"
type input "2409839144"
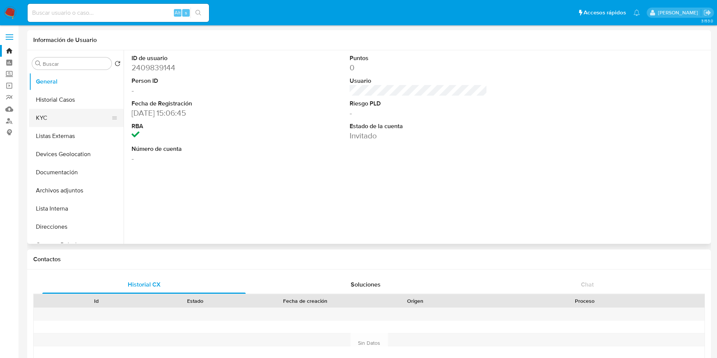
click at [66, 116] on button "KYC" at bounding box center [73, 118] width 88 height 18
select select "10"
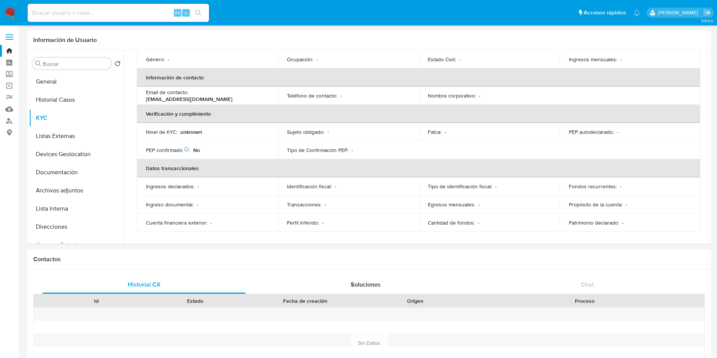
click at [119, 9] on input at bounding box center [118, 13] width 181 height 10
paste input "2409839144"
type input "2409839144"
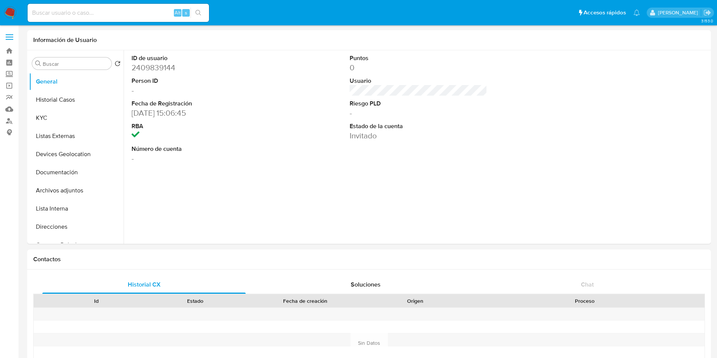
click at [85, 12] on input at bounding box center [118, 13] width 181 height 10
select select "10"
click at [9, 10] on img at bounding box center [10, 12] width 13 height 13
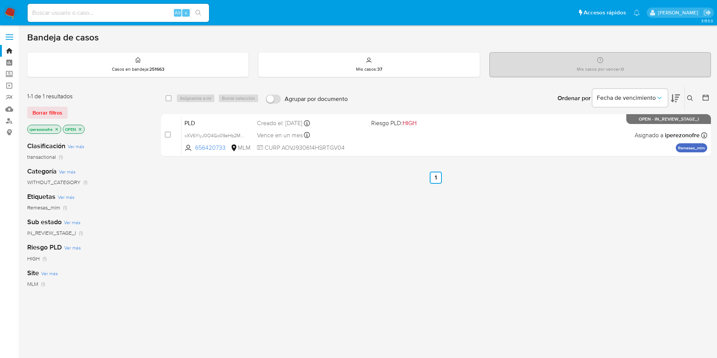
click at [690, 95] on button at bounding box center [691, 98] width 12 height 9
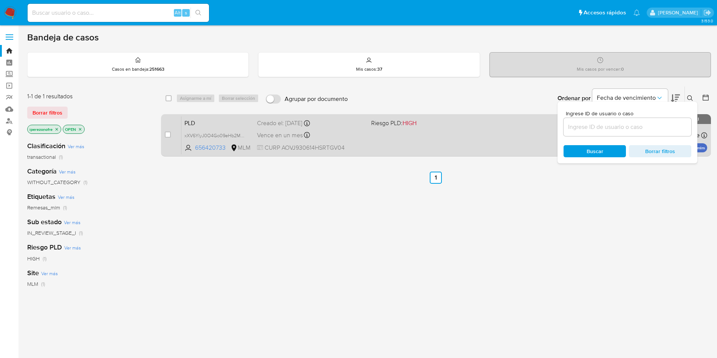
click at [416, 136] on div "PLD xXV6YlyJ0O4Go09eHb2MEOyX 656420733 MLM Riesgo PLD: HIGH Creado el: [DATE] C…" at bounding box center [444, 135] width 526 height 38
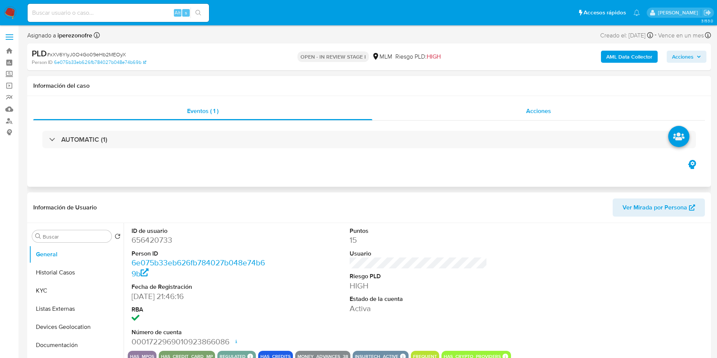
select select "10"
click at [531, 112] on span "Acciones" at bounding box center [538, 111] width 25 height 9
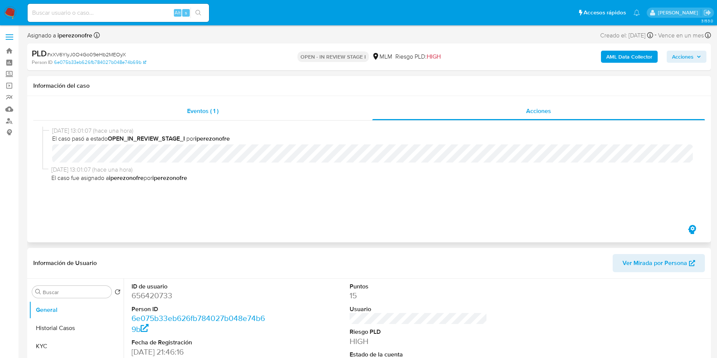
click at [203, 113] on span "Eventos ( 1 )" at bounding box center [202, 111] width 31 height 9
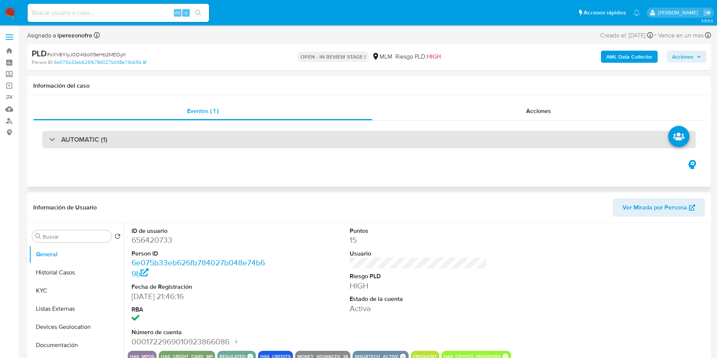
click at [92, 138] on h3 "AUTOMATIC (1)" at bounding box center [84, 139] width 46 height 8
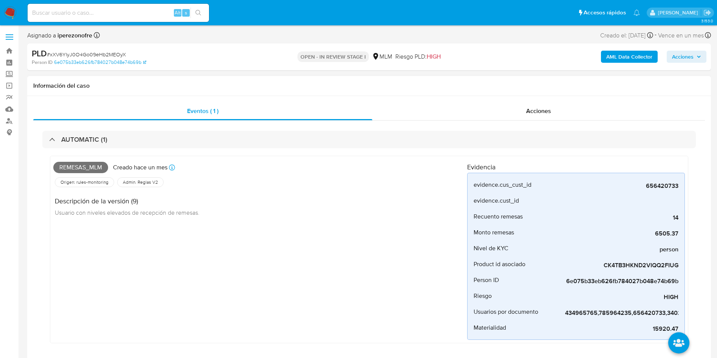
click at [99, 260] on div "Remesas_mlm Creado hace un mes Creado: 12/07/2025 03:07:22 Origen: rules-monito…" at bounding box center [260, 249] width 414 height 181
click at [186, 309] on div "Remesas_mlm Creado hace un mes Creado: 12/07/2025 03:07:22 Origen: rules-monito…" at bounding box center [260, 249] width 414 height 181
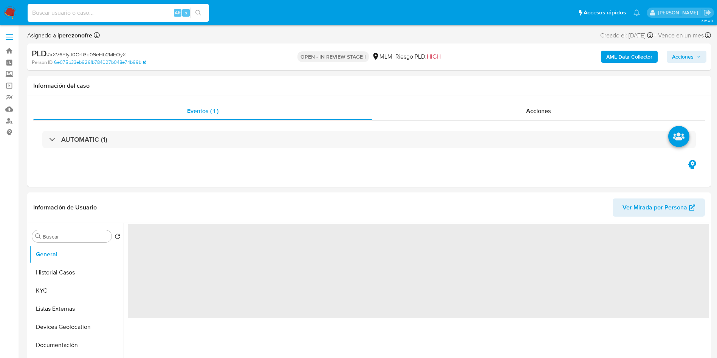
click at [107, 11] on input at bounding box center [118, 13] width 181 height 10
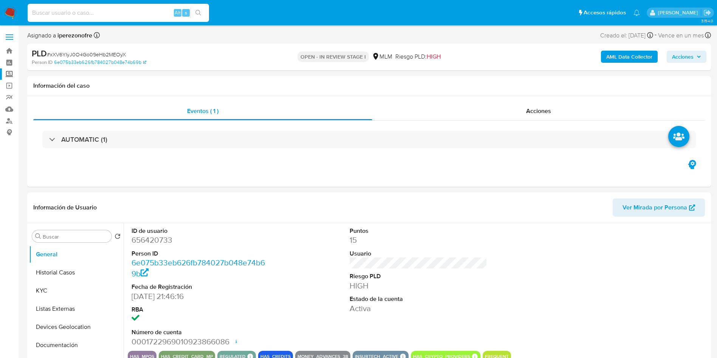
select select "10"
click at [13, 72] on label "Screening" at bounding box center [45, 74] width 90 height 12
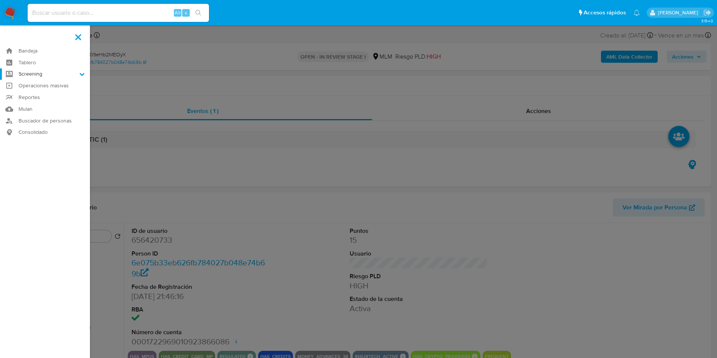
click at [0, 0] on input "Screening" at bounding box center [0, 0] width 0 height 0
click at [34, 104] on link "Herramientas" at bounding box center [45, 103] width 90 height 9
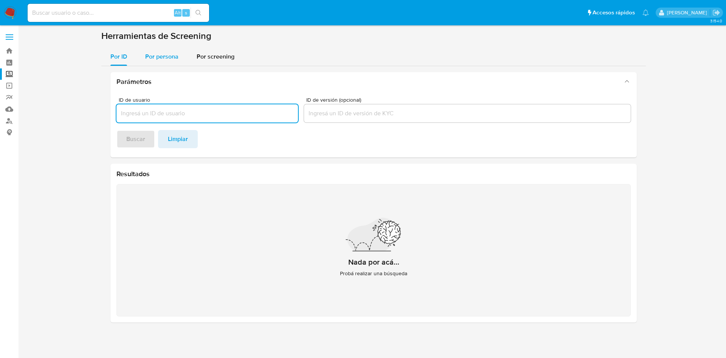
click at [169, 50] on div "Por persona" at bounding box center [161, 57] width 33 height 18
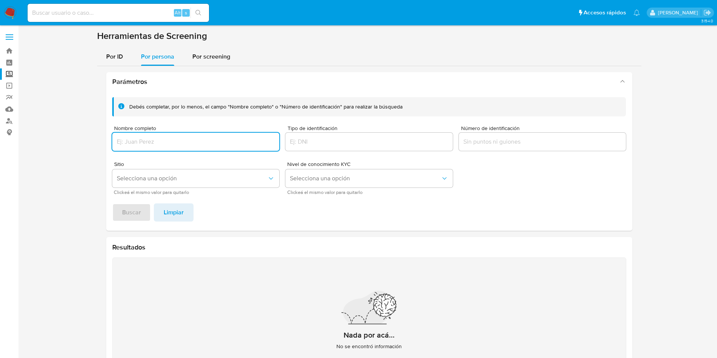
click at [174, 140] on input "Nombre completo" at bounding box center [195, 142] width 167 height 10
type input "FRANCISCO APARICIO"
click at [138, 212] on span "Buscar" at bounding box center [131, 212] width 19 height 17
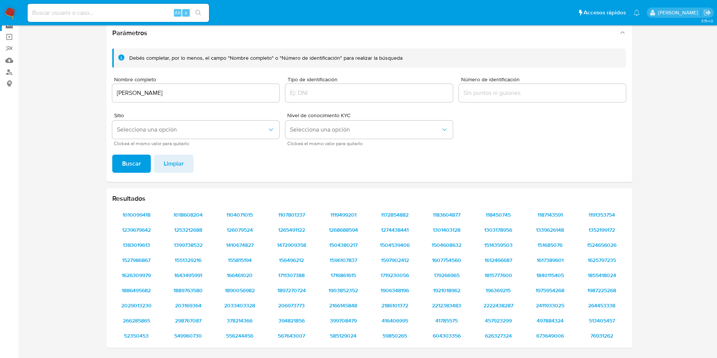
click at [198, 91] on input "FRANCISCO APARICIO" at bounding box center [195, 93] width 167 height 10
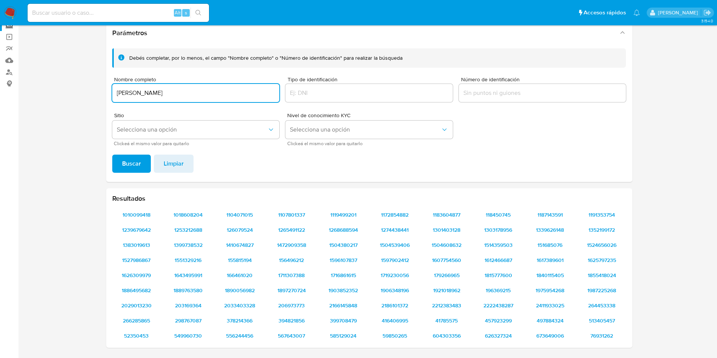
drag, startPoint x: 210, startPoint y: 94, endPoint x: 42, endPoint y: 73, distance: 169.2
click at [42, 73] on section at bounding box center [369, 167] width 684 height 372
type input "ANLLY JARAMILLO"
click at [112, 155] on button "Buscar" at bounding box center [131, 164] width 39 height 18
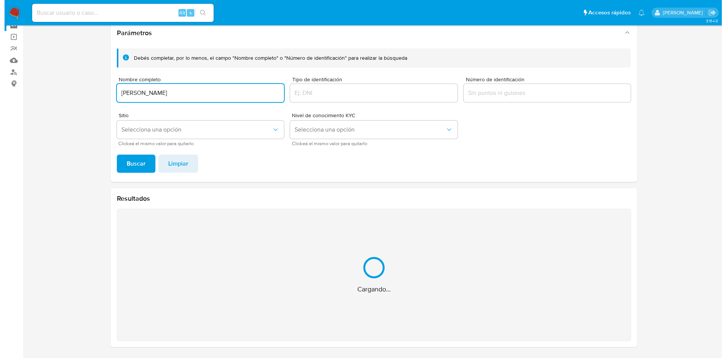
scroll to position [0, 0]
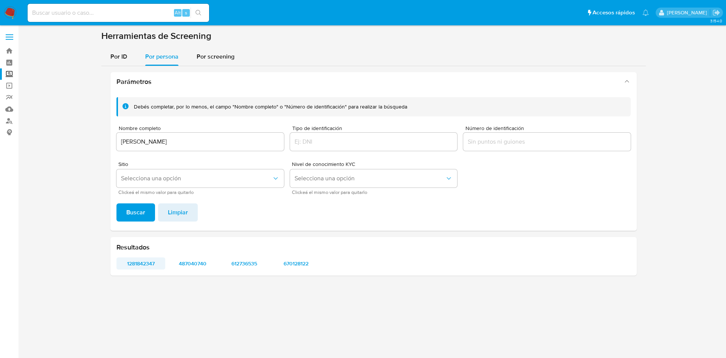
click at [142, 262] on span "1281842347" at bounding box center [141, 263] width 38 height 11
drag, startPoint x: 121, startPoint y: 247, endPoint x: 161, endPoint y: 263, distance: 42.7
click at [161, 263] on div "Resultados 1281842347 487040740 612736535 670128122" at bounding box center [373, 256] width 526 height 39
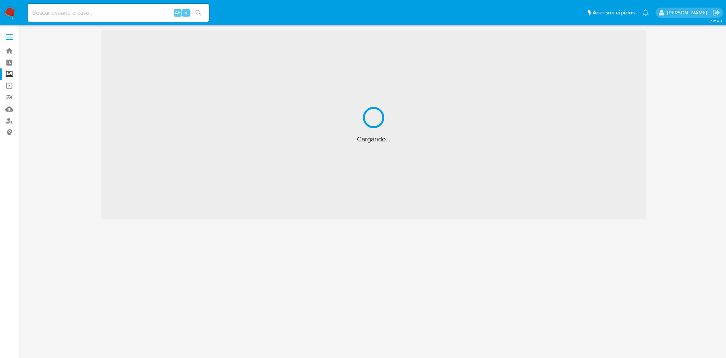
click at [106, 12] on input at bounding box center [118, 13] width 181 height 10
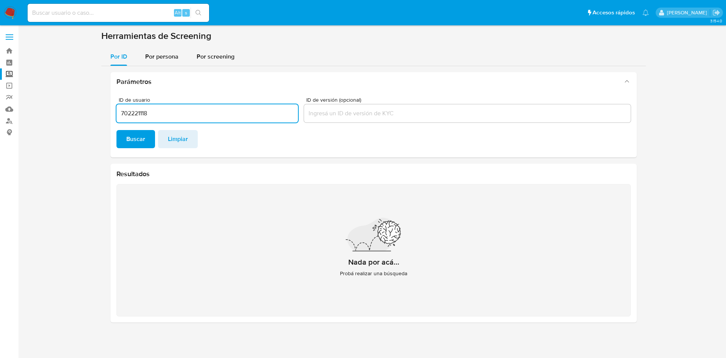
type input "702221118"
click at [116, 130] on button "Buscar" at bounding box center [135, 139] width 39 height 18
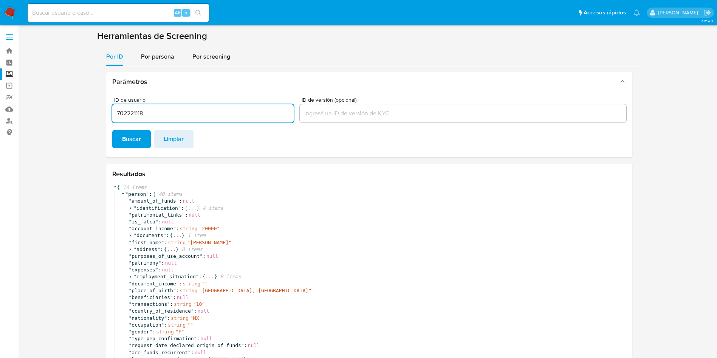
click at [106, 11] on input at bounding box center [118, 13] width 181 height 10
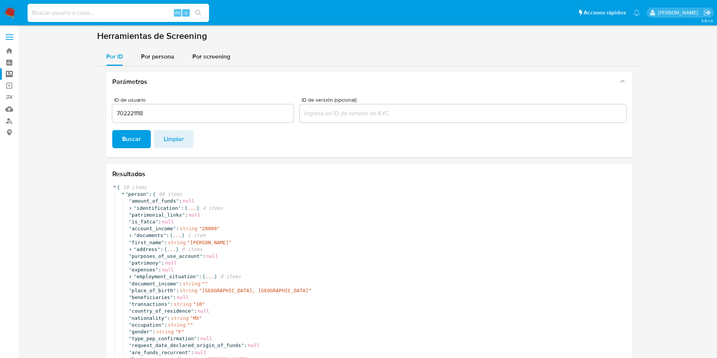
paste input "702221118"
type input "702221118"
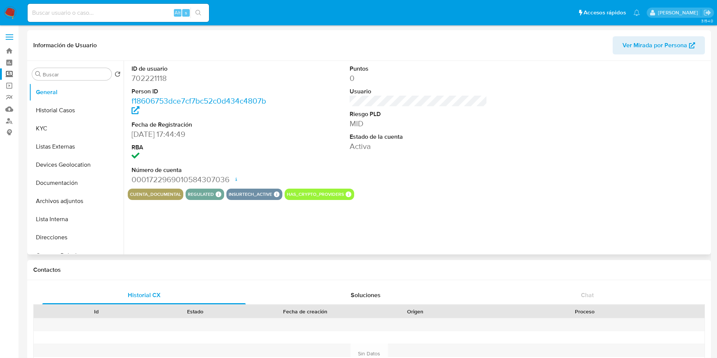
select select "10"
click at [69, 126] on button "KYC" at bounding box center [73, 128] width 88 height 18
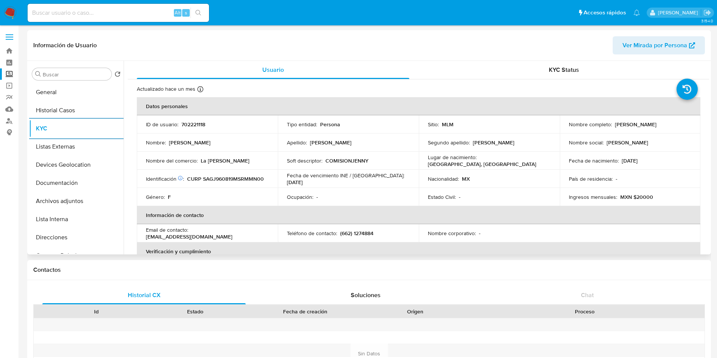
click at [184, 124] on p "702221118" at bounding box center [193, 124] width 24 height 7
copy p "702221118"
click at [69, 96] on button "General" at bounding box center [73, 92] width 88 height 18
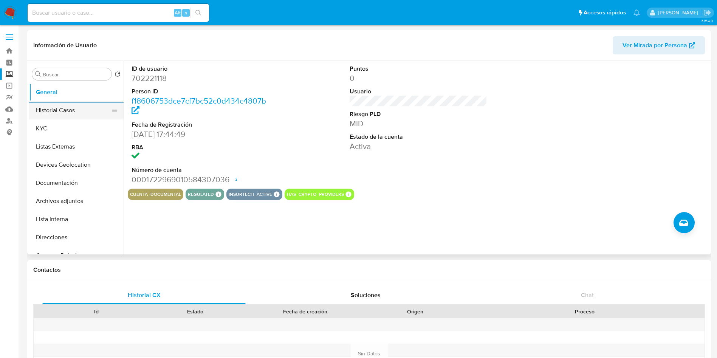
click at [81, 112] on button "Historial Casos" at bounding box center [73, 110] width 88 height 18
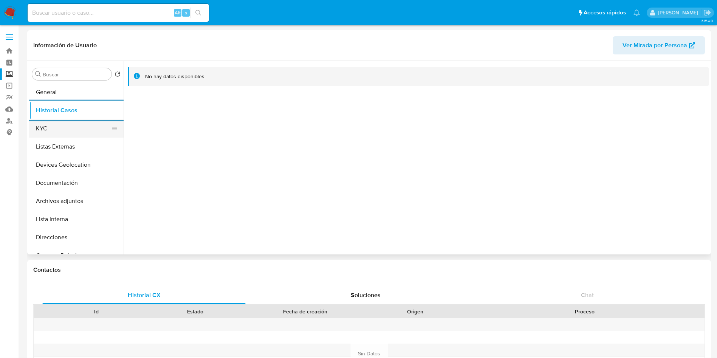
click at [51, 130] on button "KYC" at bounding box center [73, 128] width 88 height 18
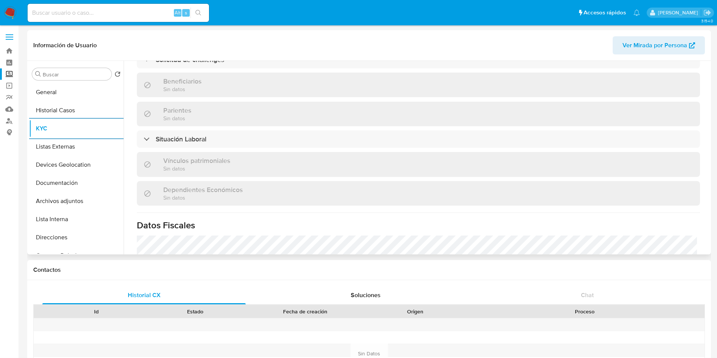
scroll to position [354, 0]
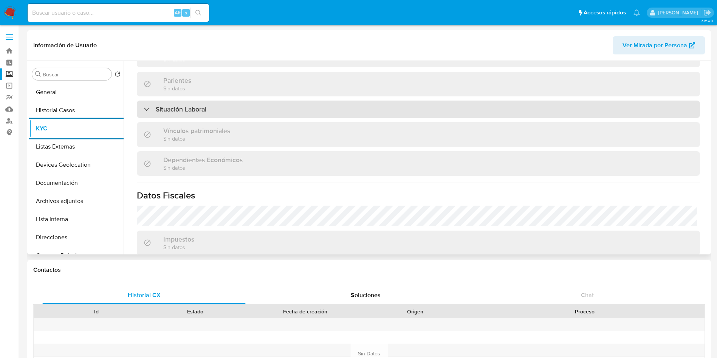
click at [201, 105] on h3 "Situación Laboral" at bounding box center [181, 109] width 51 height 8
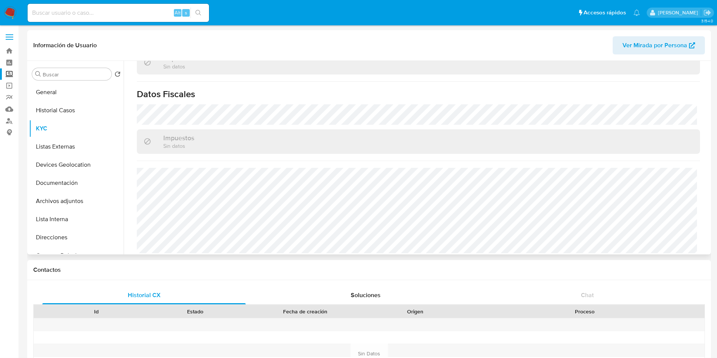
scroll to position [570, 0]
click at [62, 147] on button "Listas Externas" at bounding box center [73, 147] width 88 height 18
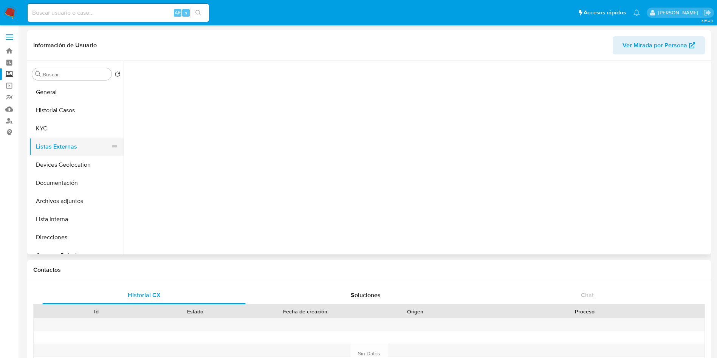
scroll to position [0, 0]
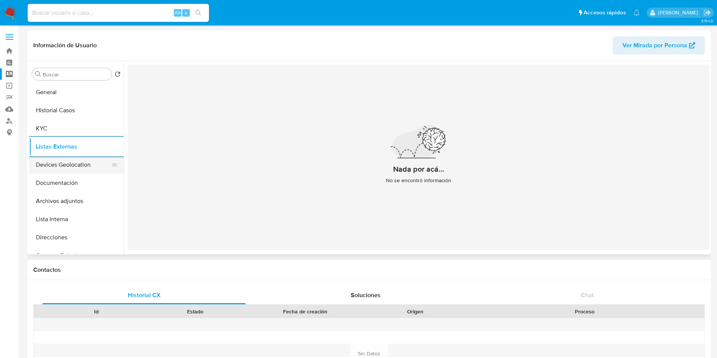
click at [81, 169] on button "Devices Geolocation" at bounding box center [73, 165] width 88 height 18
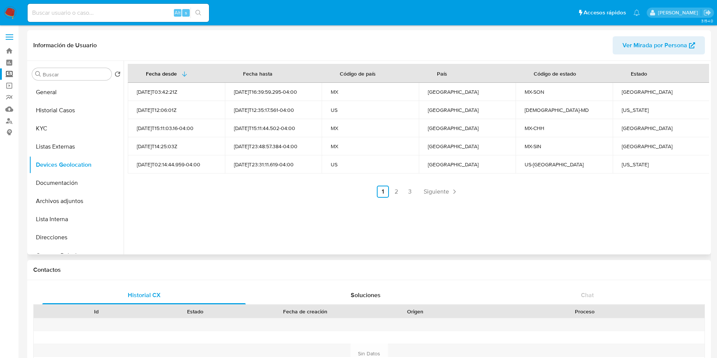
click at [378, 217] on div "Fecha desde Fecha hasta Código de país País Código de estado Estado 2021-09-23T…" at bounding box center [417, 158] width 586 height 194
drag, startPoint x: 393, startPoint y: 191, endPoint x: 406, endPoint y: 206, distance: 19.8
click at [393, 191] on link "2" at bounding box center [396, 192] width 12 height 12
click at [428, 190] on link "3" at bounding box center [430, 192] width 12 height 12
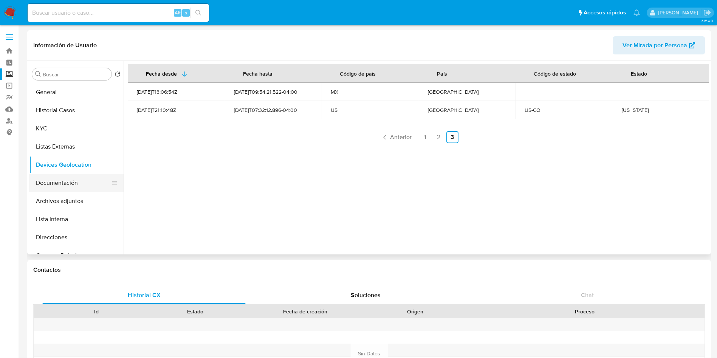
click at [63, 183] on button "Documentación" at bounding box center [73, 183] width 88 height 18
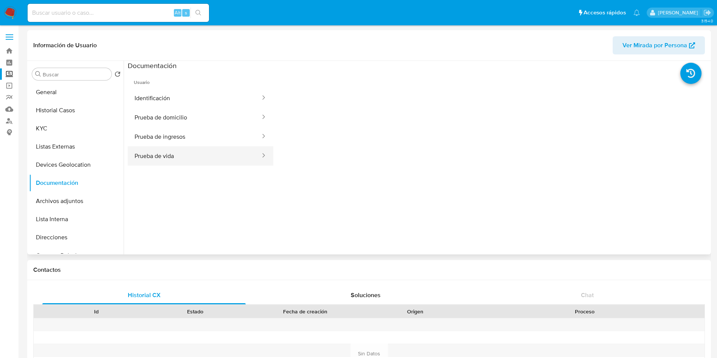
click at [189, 153] on button "Prueba de vida" at bounding box center [194, 155] width 133 height 19
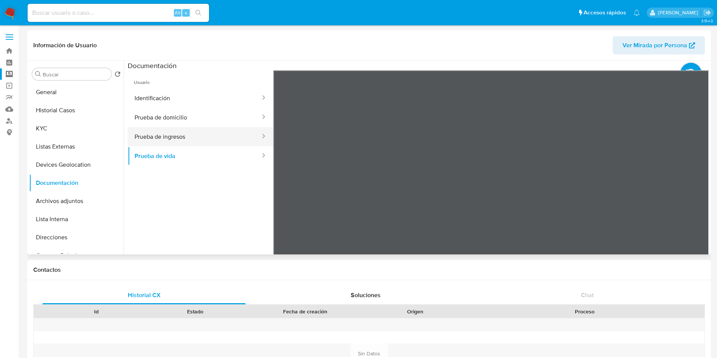
click at [204, 132] on button "Prueba de ingresos" at bounding box center [194, 136] width 133 height 19
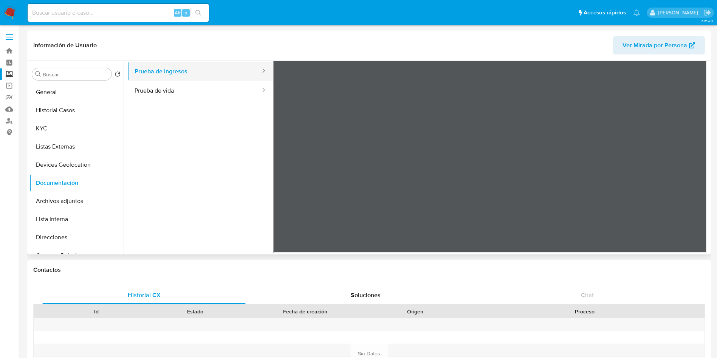
scroll to position [66, 0]
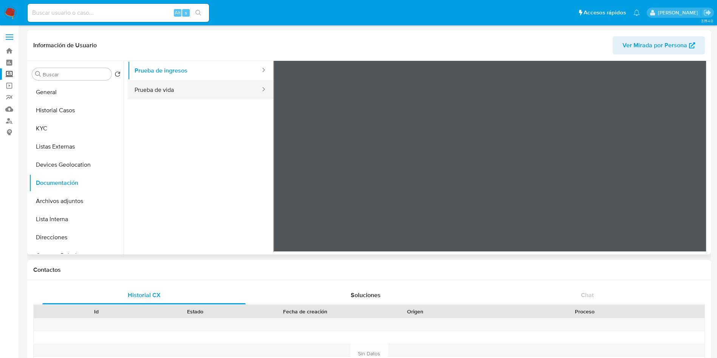
click at [143, 87] on button "Prueba de vida" at bounding box center [194, 89] width 133 height 19
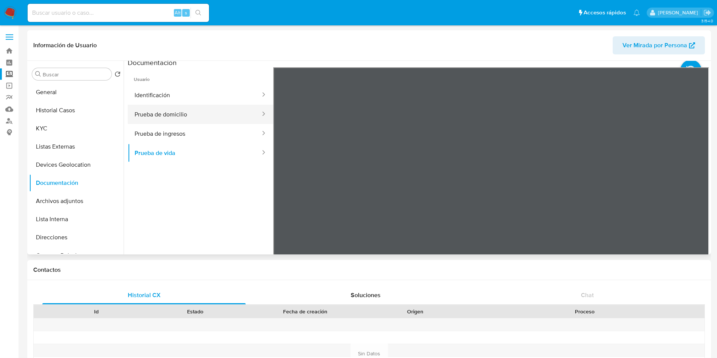
scroll to position [0, 0]
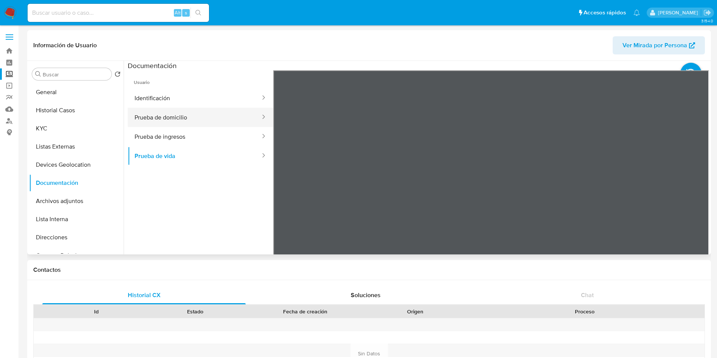
click at [179, 121] on button "Prueba de domicilio" at bounding box center [194, 117] width 133 height 19
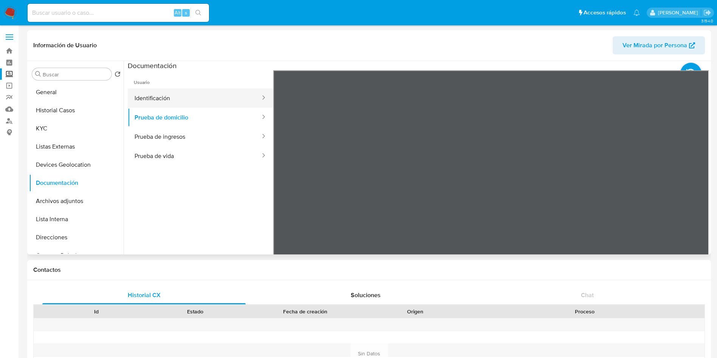
click at [178, 98] on button "Identificación" at bounding box center [194, 97] width 133 height 19
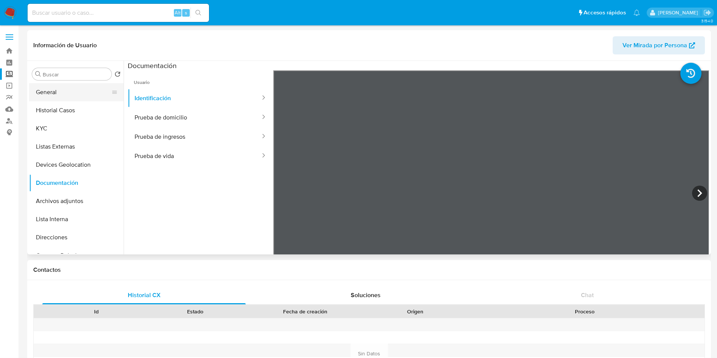
click at [72, 91] on button "General" at bounding box center [73, 92] width 88 height 18
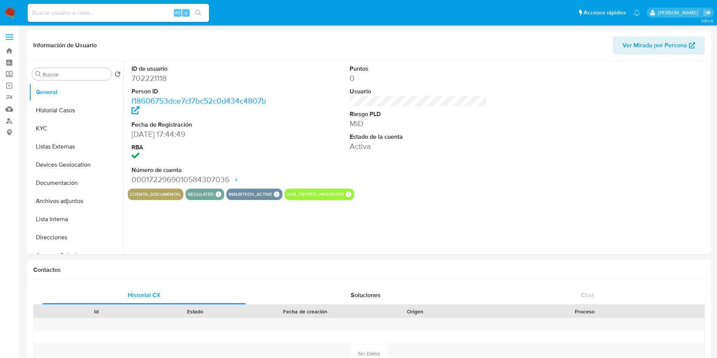
select select "10"
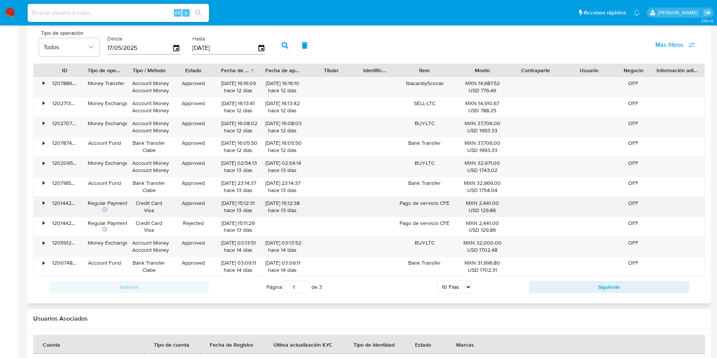
scroll to position [680, 0]
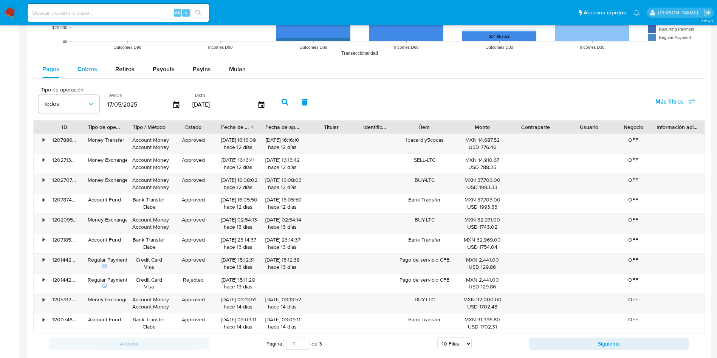
click at [92, 70] on span "Cobros" at bounding box center [87, 69] width 20 height 9
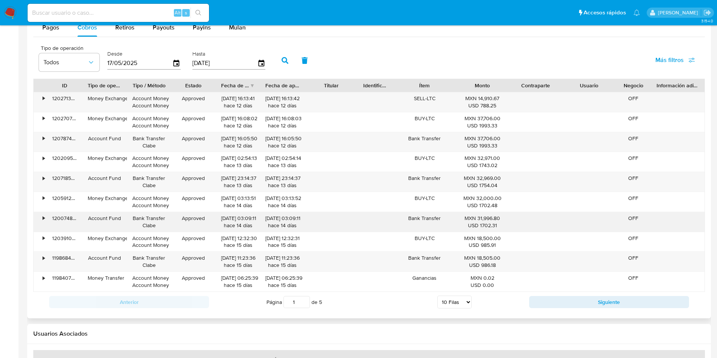
scroll to position [737, 0]
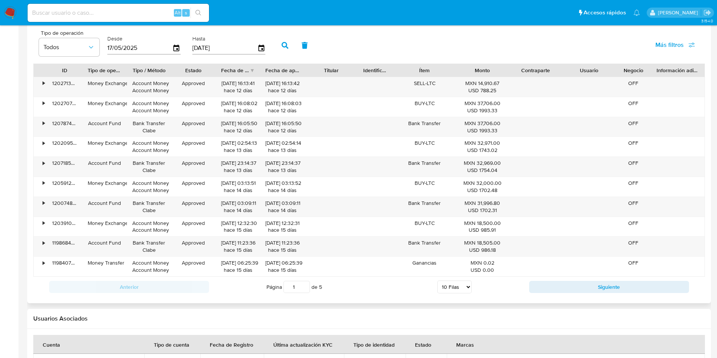
click at [466, 285] on select "5 Filas 10 Filas 20 Filas 25 Filas 50 Filas 100 Filas" at bounding box center [454, 286] width 34 height 13
select select "100"
click at [437, 280] on select "5 Filas 10 Filas 20 Filas 25 Filas 50 Filas 100 Filas" at bounding box center [454, 286] width 34 height 13
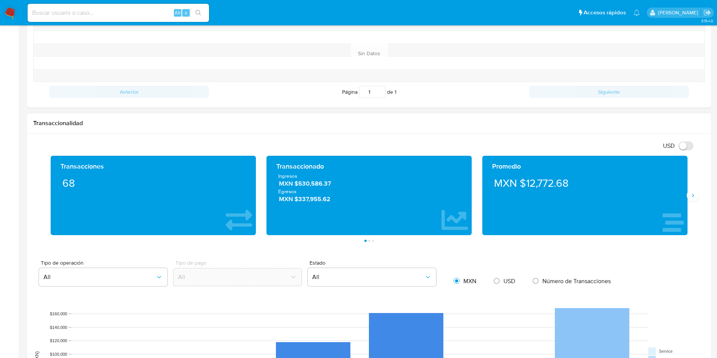
scroll to position [231, 0]
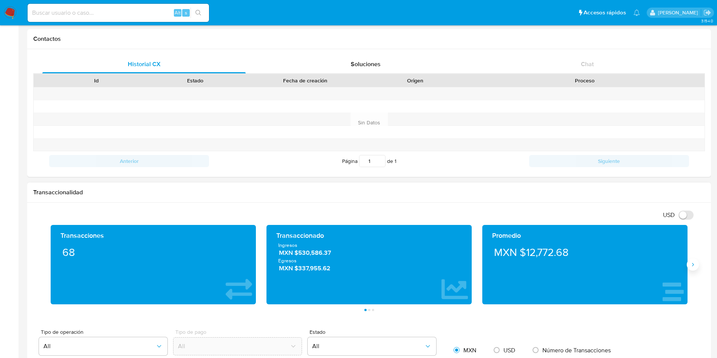
click at [693, 263] on icon "Siguiente" at bounding box center [693, 265] width 6 height 6
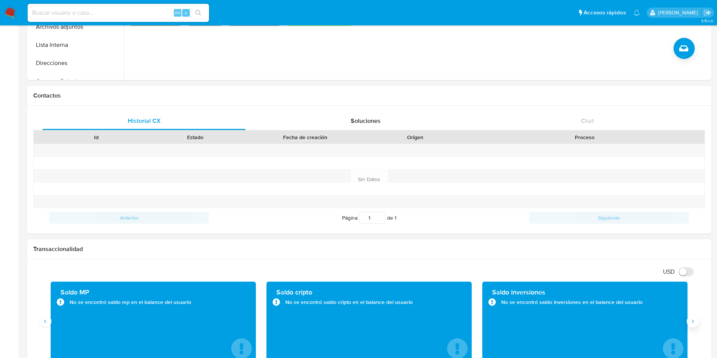
scroll to position [0, 0]
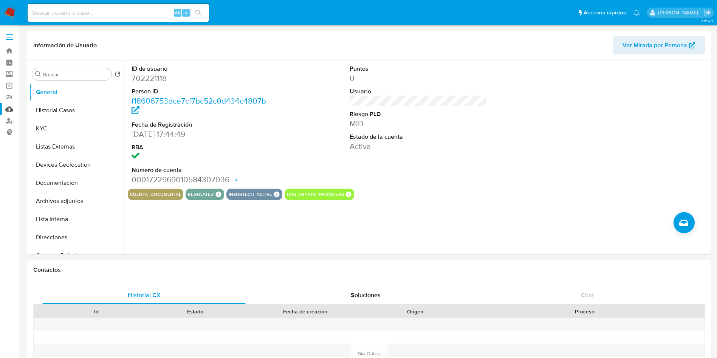
click at [9, 108] on link "Mulan" at bounding box center [45, 109] width 90 height 12
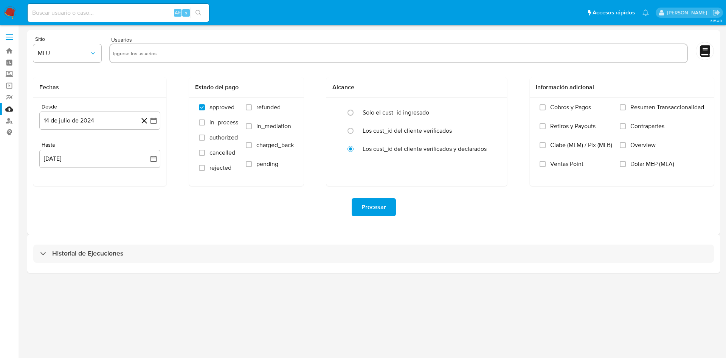
click at [157, 49] on input "text" at bounding box center [398, 53] width 571 height 12
paste input "702221118"
type input "702221118"
click at [97, 55] on button "MLU" at bounding box center [67, 53] width 68 height 18
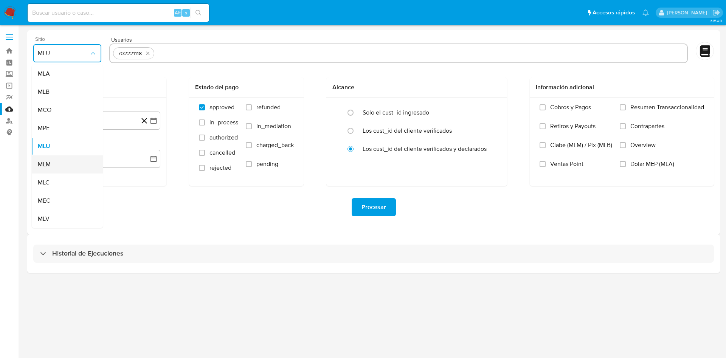
click at [47, 165] on span "MLM" at bounding box center [44, 165] width 13 height 8
click at [150, 120] on icon "button" at bounding box center [154, 121] width 8 height 8
click at [147, 145] on icon "Mes siguiente" at bounding box center [146, 147] width 9 height 9
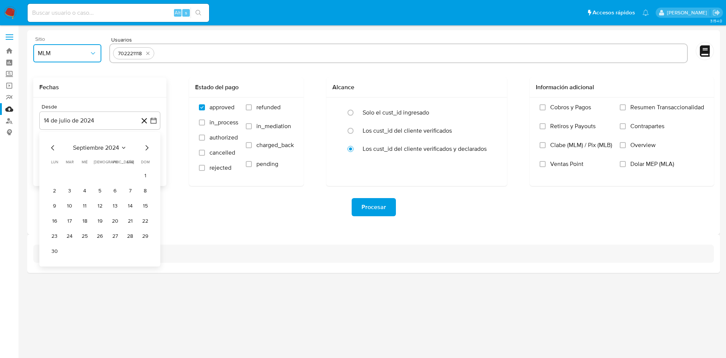
click at [147, 145] on icon "Mes siguiente" at bounding box center [146, 147] width 9 height 9
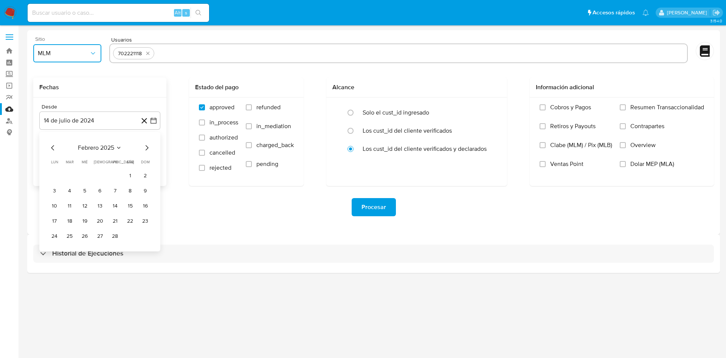
click at [147, 145] on icon "Mes siguiente" at bounding box center [146, 147] width 9 height 9
click at [140, 179] on button "1" at bounding box center [145, 176] width 12 height 12
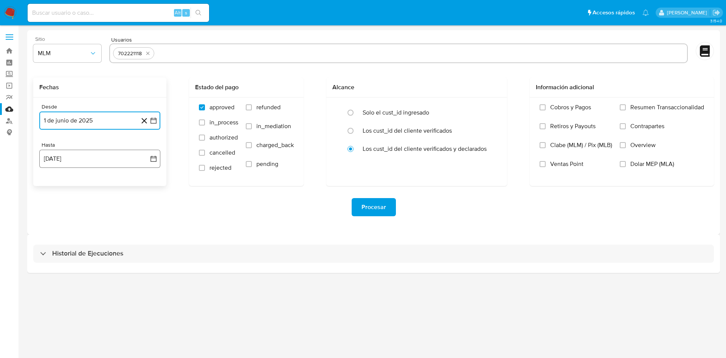
click at [152, 157] on icon "button" at bounding box center [153, 159] width 6 height 6
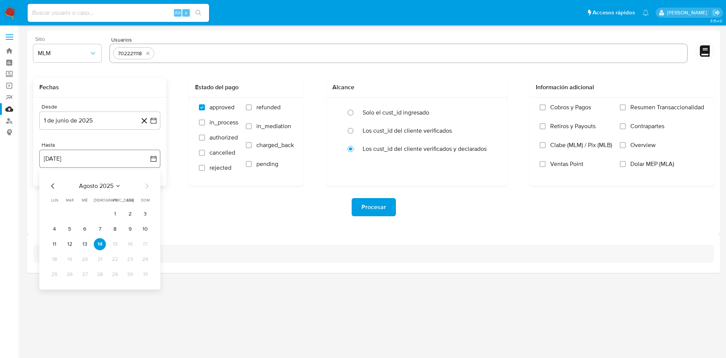
click at [152, 157] on icon "button" at bounding box center [153, 159] width 6 height 6
click at [133, 213] on button "2" at bounding box center [130, 214] width 12 height 12
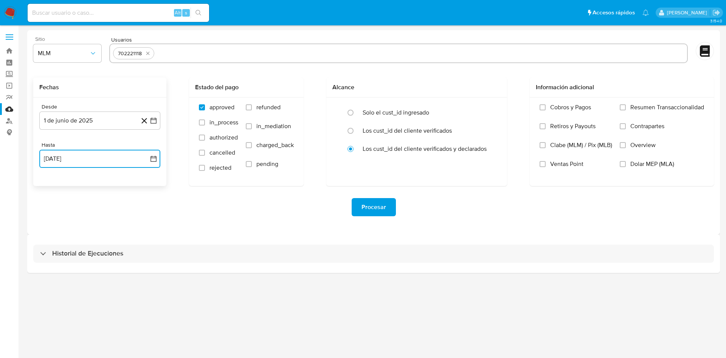
click at [153, 160] on icon "button" at bounding box center [154, 159] width 8 height 8
click at [144, 212] on button "3" at bounding box center [145, 214] width 12 height 12
click at [153, 121] on icon "button" at bounding box center [154, 121] width 8 height 8
click at [236, 216] on div "Procesar" at bounding box center [373, 207] width 680 height 18
drag, startPoint x: 624, startPoint y: 144, endPoint x: 451, endPoint y: 171, distance: 175.5
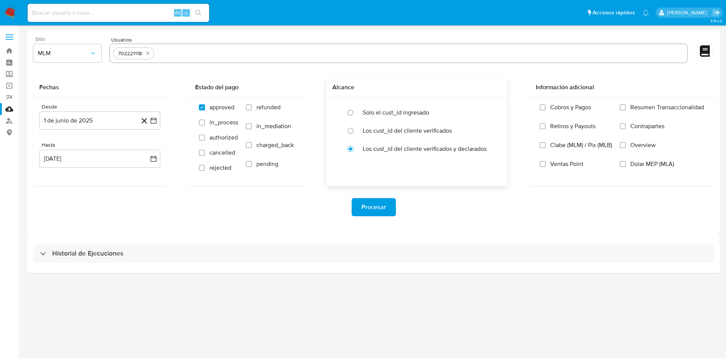
click at [624, 144] on input "Overview" at bounding box center [623, 145] width 6 height 6
click at [377, 203] on span "Procesar" at bounding box center [373, 207] width 25 height 17
